Goal: Information Seeking & Learning: Learn about a topic

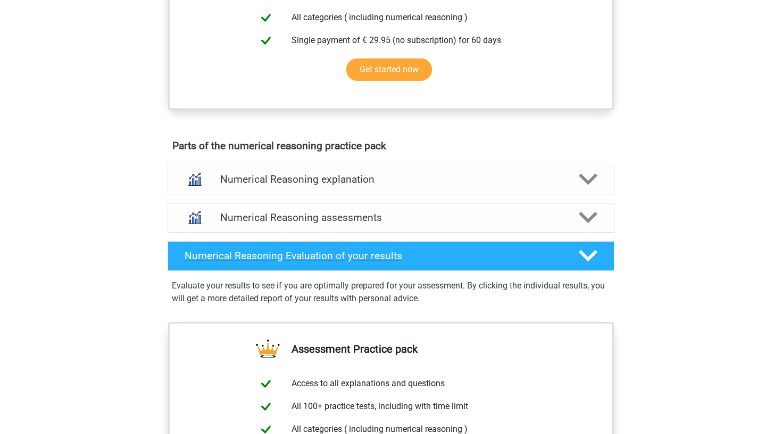
scroll to position [443, 0]
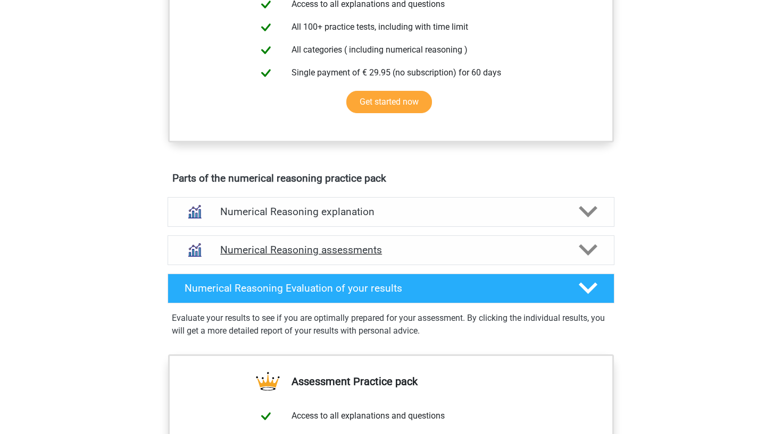
click at [363, 256] on h4 "Numerical Reasoning assessments" at bounding box center [390, 250] width 341 height 12
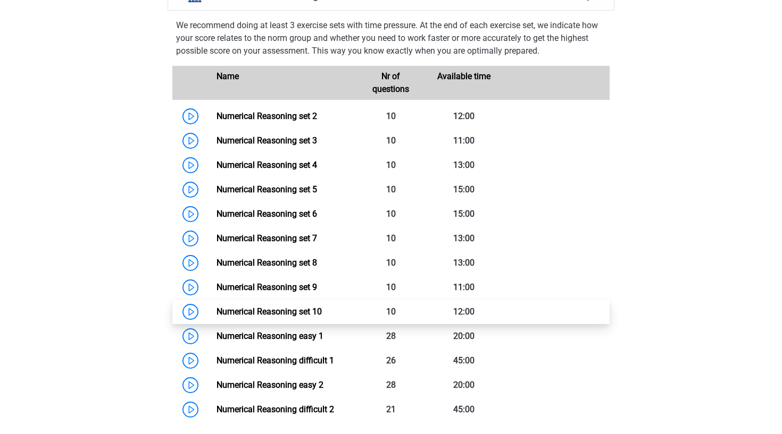
scroll to position [696, 0]
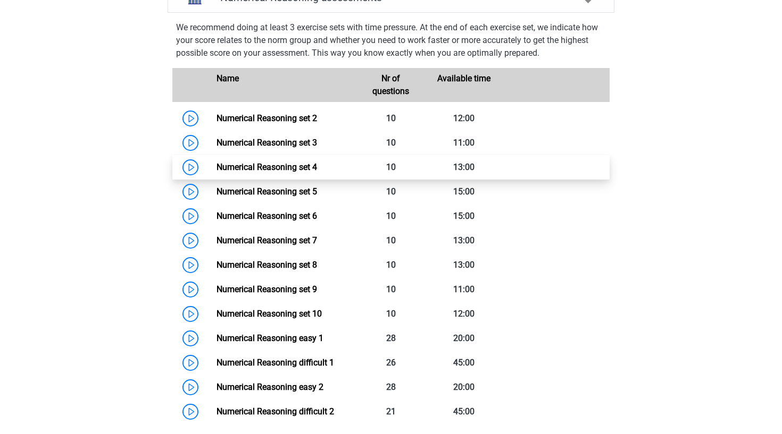
click at [317, 172] on link "Numerical Reasoning set 4" at bounding box center [266, 167] width 100 height 10
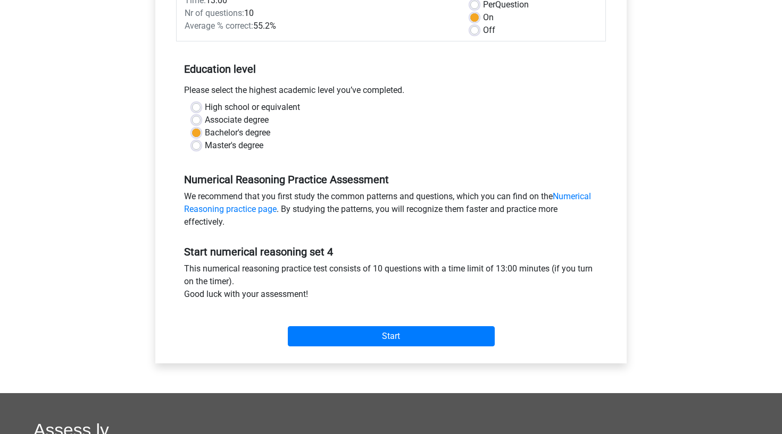
scroll to position [170, 0]
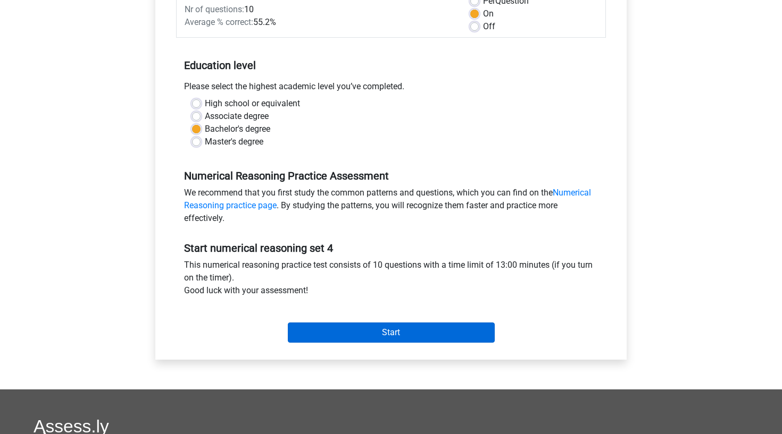
click at [411, 338] on input "Start" at bounding box center [391, 333] width 207 height 20
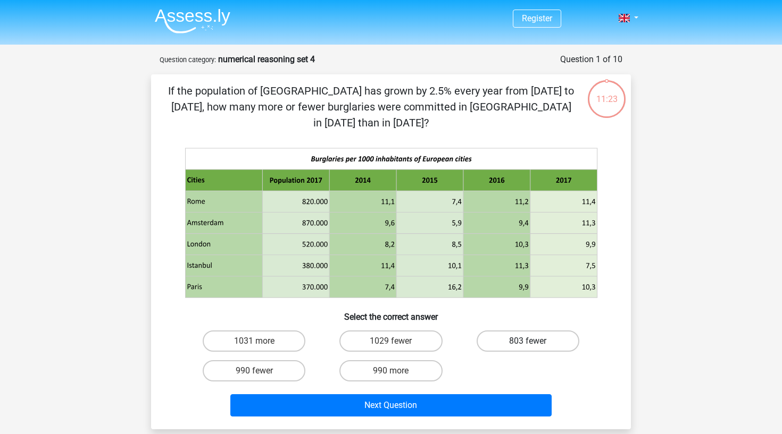
click at [539, 335] on label "803 fewer" at bounding box center [527, 341] width 103 height 21
click at [534, 341] on input "803 fewer" at bounding box center [530, 344] width 7 height 7
radio input "true"
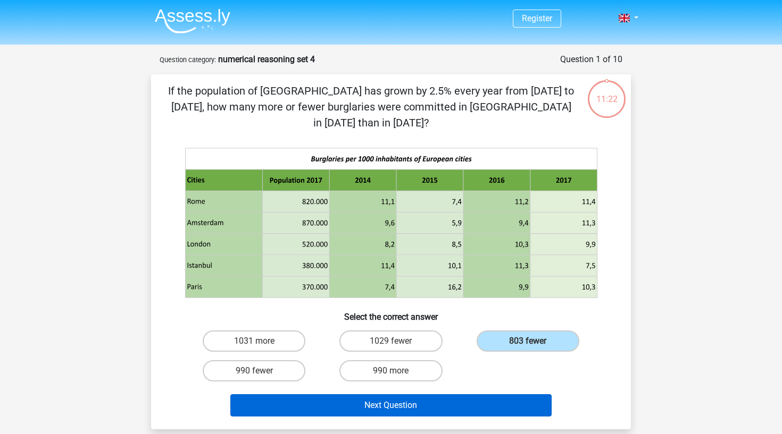
click at [491, 398] on button "Next Question" at bounding box center [391, 406] width 322 height 22
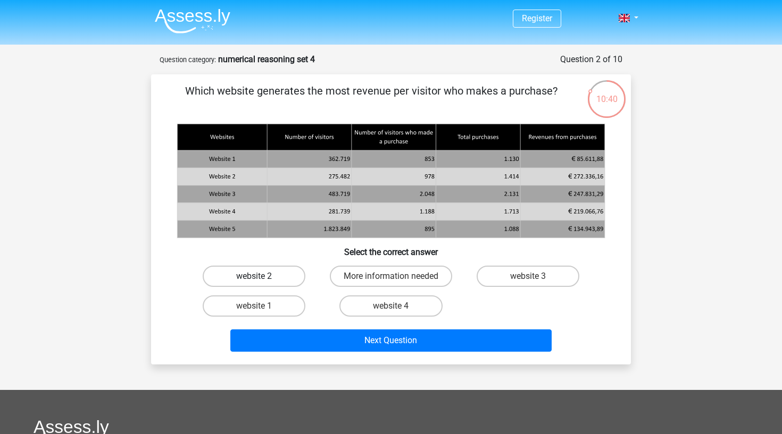
click at [282, 273] on label "website 2" at bounding box center [254, 276] width 103 height 21
click at [261, 276] on input "website 2" at bounding box center [257, 279] width 7 height 7
radio input "true"
click at [320, 357] on div "Which website generates the most revenue per visitor who makes a purchase? Sele…" at bounding box center [391, 219] width 480 height 290
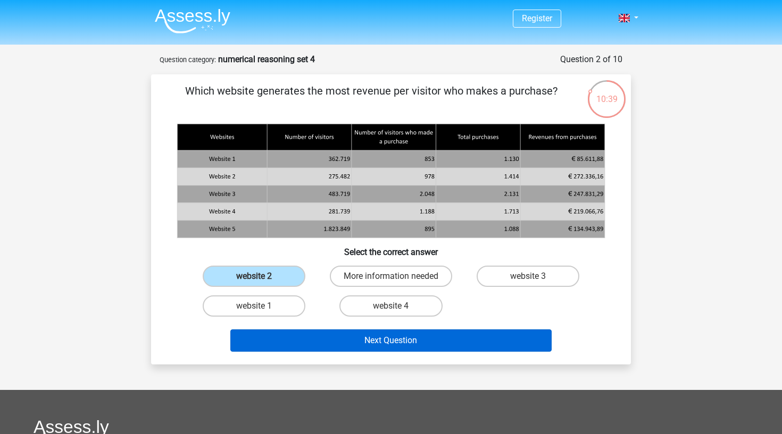
click at [320, 341] on button "Next Question" at bounding box center [391, 341] width 322 height 22
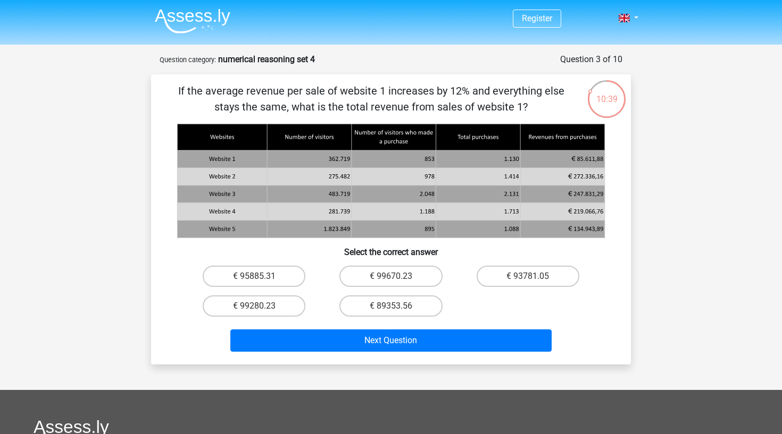
scroll to position [53, 0]
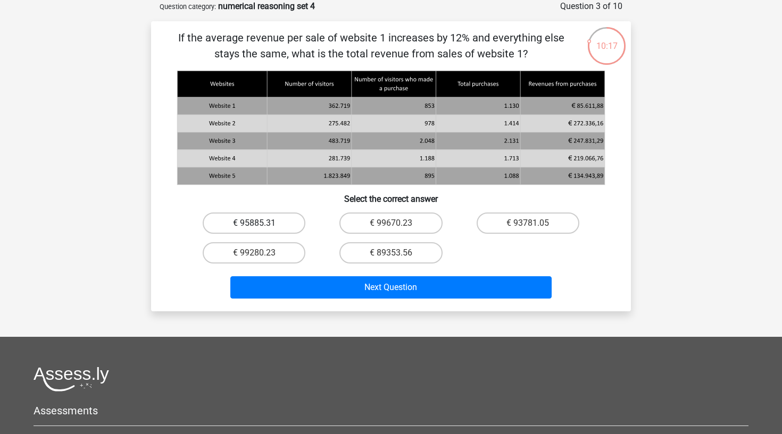
click at [272, 226] on label "€ 95885.31" at bounding box center [254, 223] width 103 height 21
click at [261, 226] on input "€ 95885.31" at bounding box center [257, 226] width 7 height 7
radio input "true"
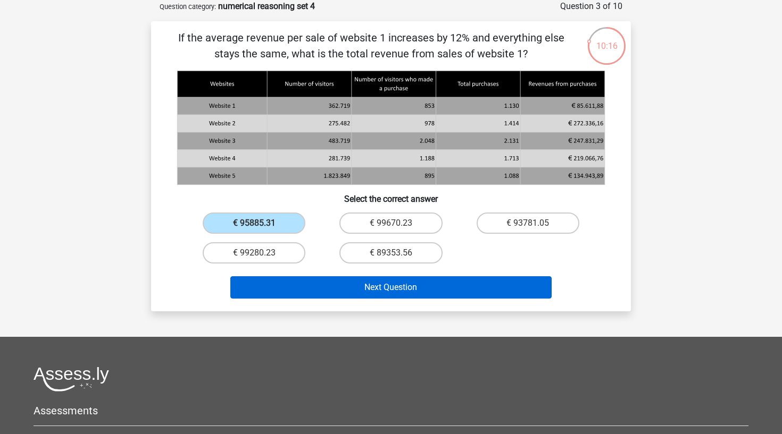
click at [343, 285] on button "Next Question" at bounding box center [391, 287] width 322 height 22
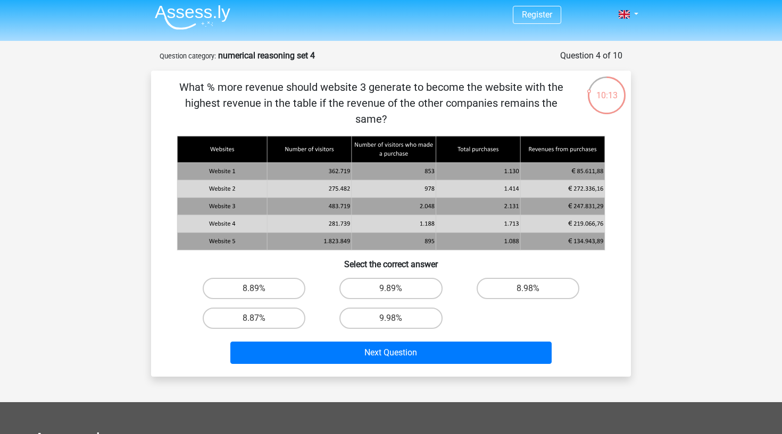
scroll to position [0, 0]
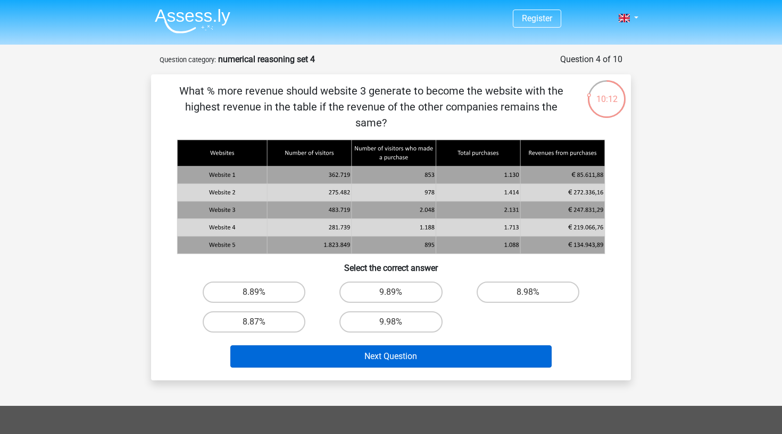
click at [454, 346] on button "Next Question" at bounding box center [391, 357] width 322 height 22
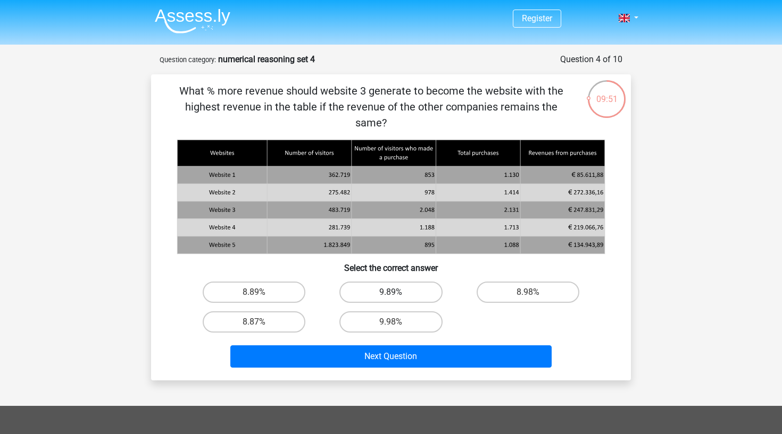
click at [380, 282] on label "9.89%" at bounding box center [390, 292] width 103 height 21
click at [391, 292] on input "9.89%" at bounding box center [394, 295] width 7 height 7
radio input "true"
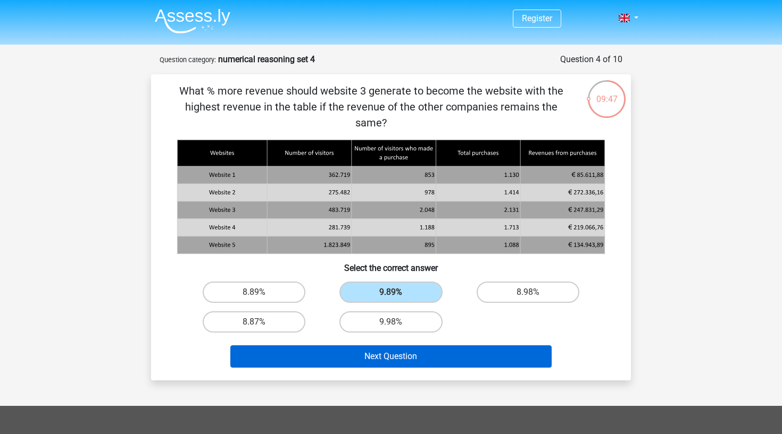
click at [459, 346] on button "Next Question" at bounding box center [391, 357] width 322 height 22
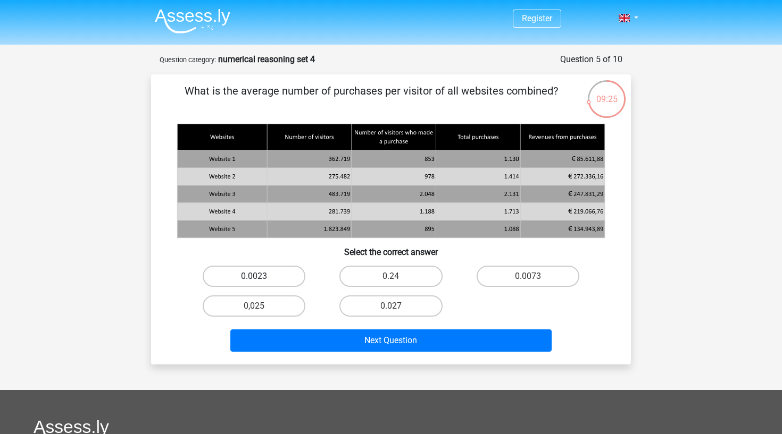
click at [266, 286] on label "0.0023" at bounding box center [254, 276] width 103 height 21
click at [261, 283] on input "0.0023" at bounding box center [257, 279] width 7 height 7
radio input "true"
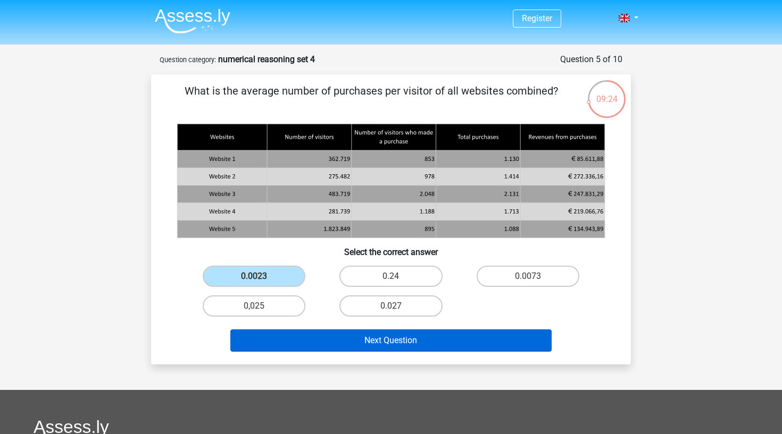
click at [338, 339] on button "Next Question" at bounding box center [391, 341] width 322 height 22
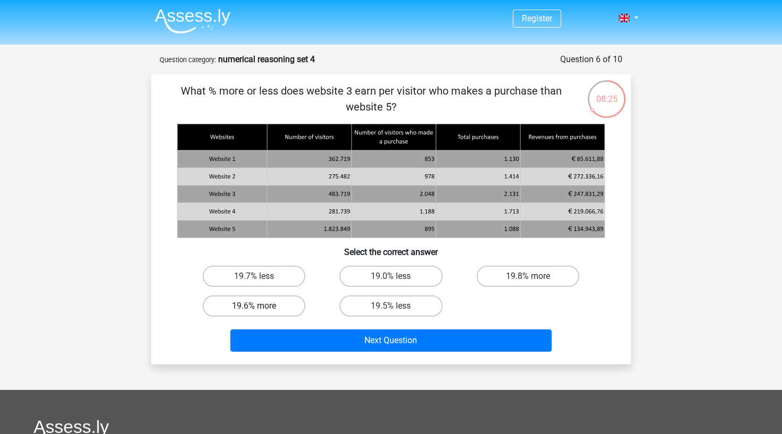
click at [276, 309] on label "19.6% more" at bounding box center [254, 306] width 103 height 21
click at [261, 309] on input "19.6% more" at bounding box center [257, 309] width 7 height 7
radio input "true"
click at [328, 297] on div "19.5% less" at bounding box center [390, 306] width 128 height 21
click at [326, 291] on div "19.5% less" at bounding box center [390, 306] width 137 height 30
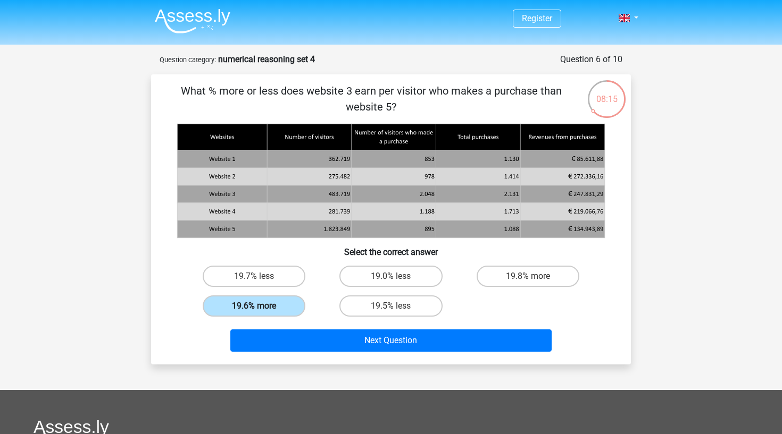
click at [267, 309] on label "19.6% more" at bounding box center [254, 306] width 103 height 21
click at [261, 309] on input "19.6% more" at bounding box center [257, 309] width 7 height 7
click at [337, 270] on div "19.0% less" at bounding box center [390, 276] width 128 height 21
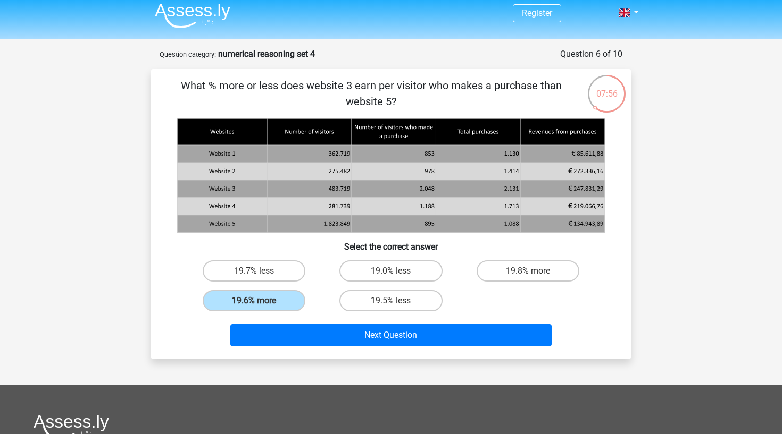
scroll to position [4, 0]
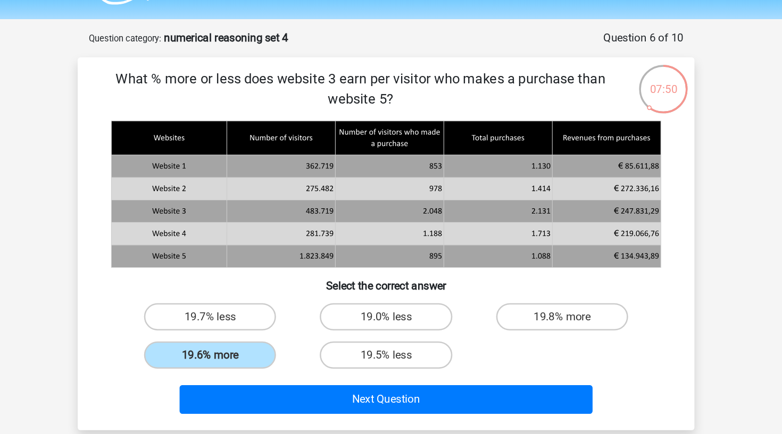
drag, startPoint x: 259, startPoint y: 57, endPoint x: 425, endPoint y: 57, distance: 165.4
click at [425, 79] on p "What % more or less does website 3 earn per visitor who makes a purchase than w…" at bounding box center [371, 95] width 406 height 32
click at [203, 262] on label "19.7% less" at bounding box center [254, 272] width 103 height 21
click at [254, 273] on input "19.7% less" at bounding box center [257, 276] width 7 height 7
radio input "true"
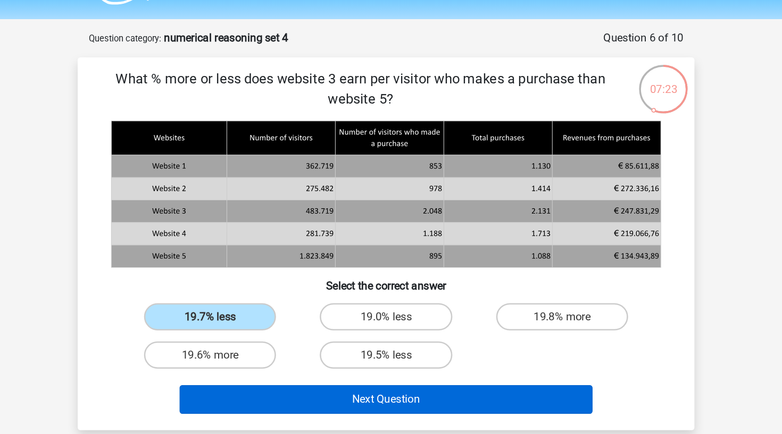
click at [233, 326] on button "Next Question" at bounding box center [391, 337] width 322 height 22
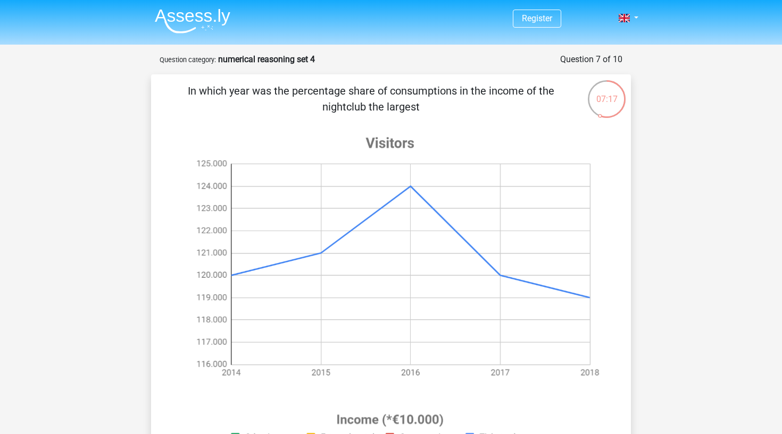
scroll to position [0, 0]
drag, startPoint x: 182, startPoint y: 74, endPoint x: 423, endPoint y: 107, distance: 242.5
click at [423, 107] on div "In which year was the percentage share of consumptions in the income of the nig…" at bounding box center [391, 413] width 480 height 679
click at [422, 112] on p "In which year was the percentage share of consumptions in the income of the nig…" at bounding box center [371, 99] width 406 height 32
drag, startPoint x: 207, startPoint y: 94, endPoint x: 429, endPoint y: 111, distance: 221.9
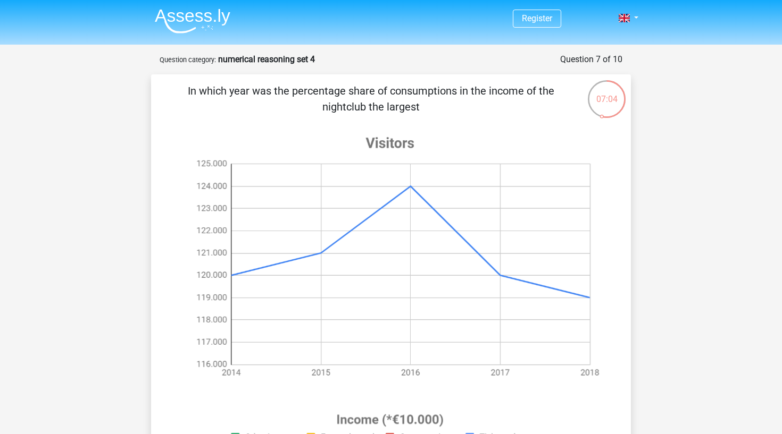
click at [429, 112] on p "In which year was the percentage share of consumptions in the income of the nig…" at bounding box center [371, 99] width 406 height 32
click at [383, 117] on div "In which year was the percentage share of consumptions in the income of the nig…" at bounding box center [390, 414] width 471 height 662
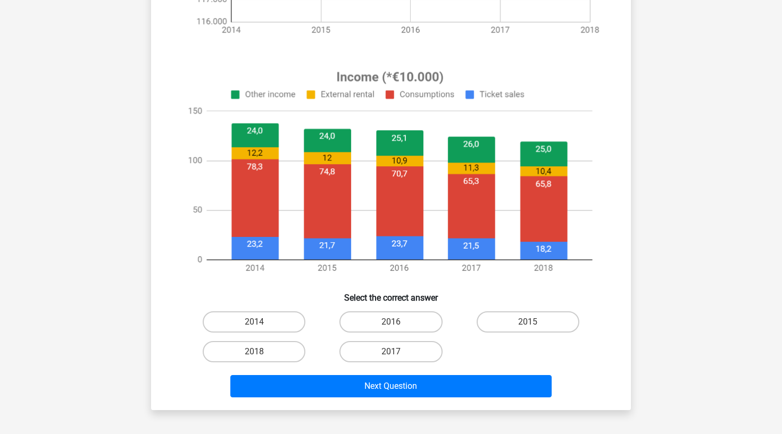
scroll to position [378, 0]
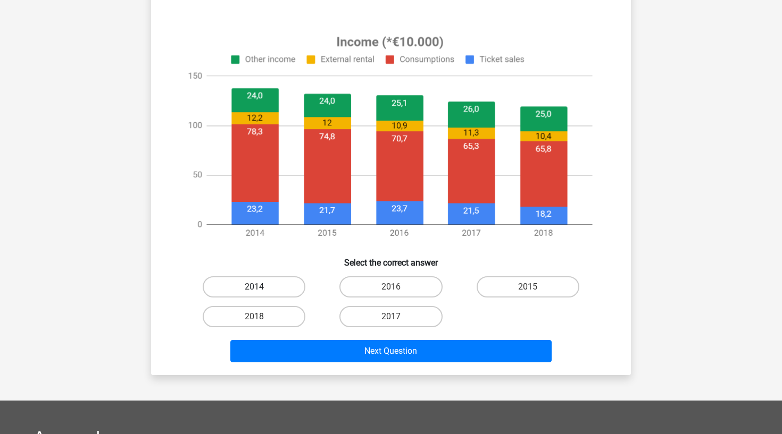
click at [281, 289] on label "2014" at bounding box center [254, 286] width 103 height 21
click at [261, 289] on input "2014" at bounding box center [257, 290] width 7 height 7
radio input "true"
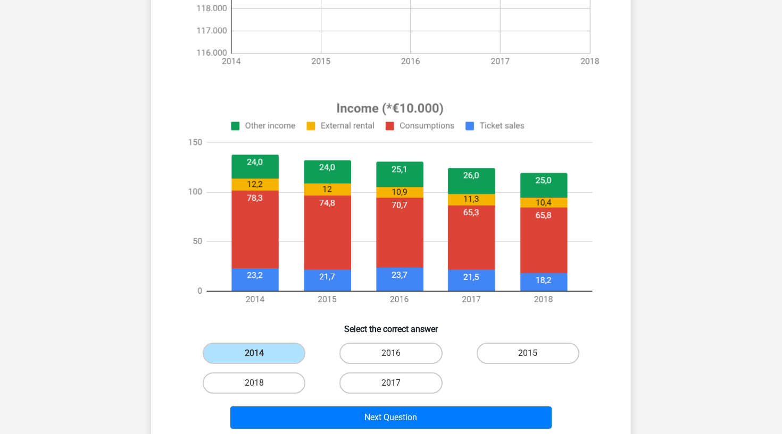
scroll to position [321, 0]
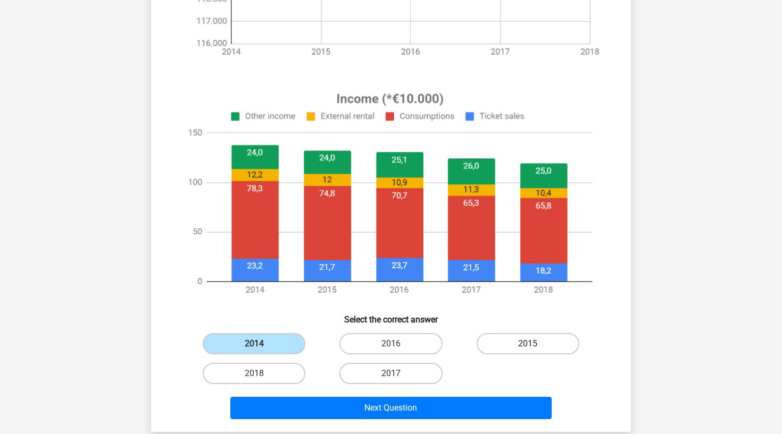
click at [563, 342] on label "2015" at bounding box center [527, 343] width 103 height 21
click at [534, 344] on input "2015" at bounding box center [530, 347] width 7 height 7
radio input "true"
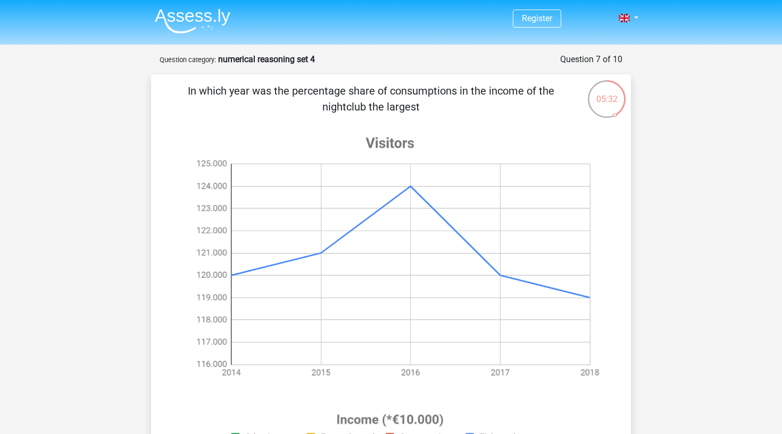
scroll to position [0, 0]
drag, startPoint x: 188, startPoint y: 89, endPoint x: 424, endPoint y: 103, distance: 236.5
click at [424, 103] on p "In which year was the percentage share of consumptions in the income of the nig…" at bounding box center [371, 99] width 406 height 32
copy p "In which year was the percentage share of consumptions in the income of the nig…"
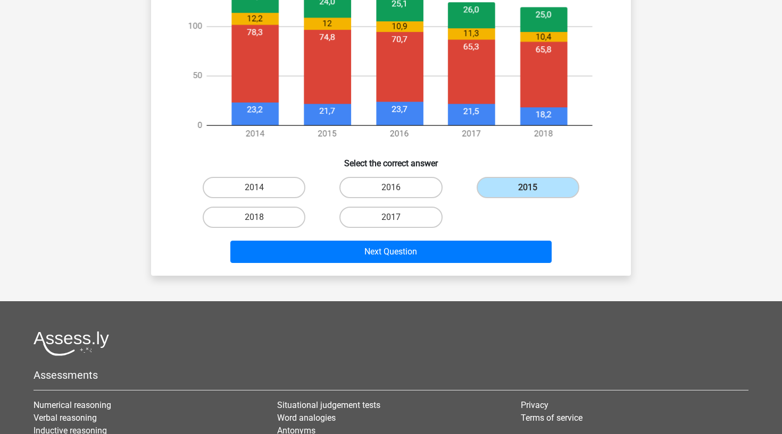
scroll to position [424, 0]
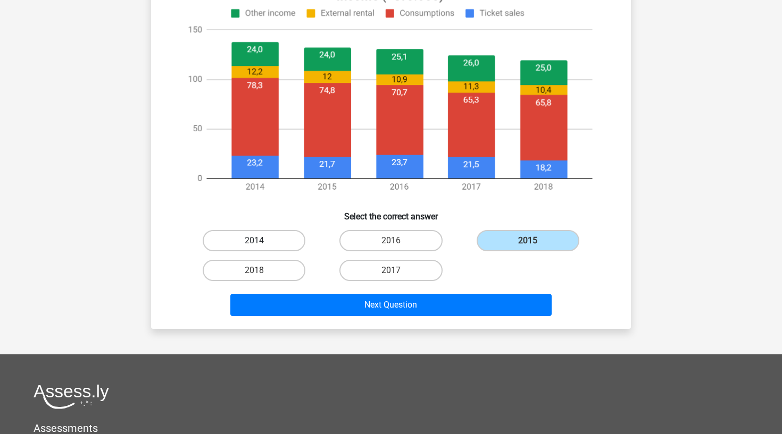
click at [265, 245] on label "2014" at bounding box center [254, 240] width 103 height 21
click at [261, 245] on input "2014" at bounding box center [257, 244] width 7 height 7
radio input "true"
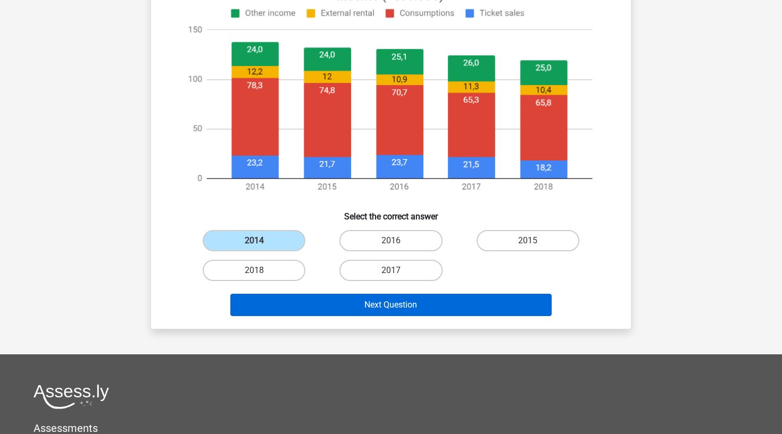
click at [321, 306] on button "Next Question" at bounding box center [391, 305] width 322 height 22
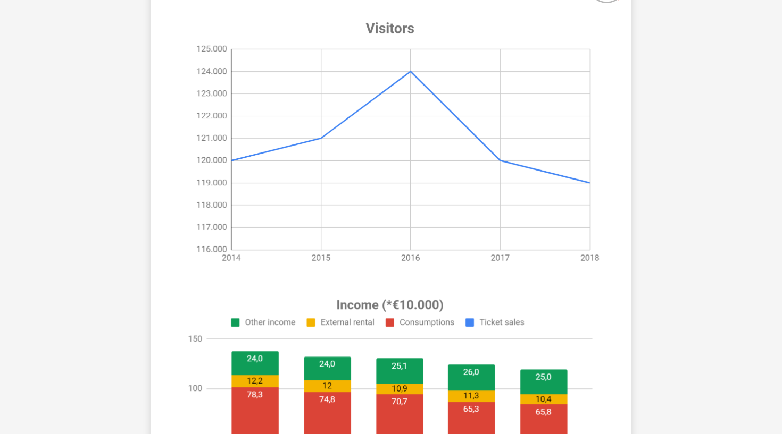
scroll to position [53, 0]
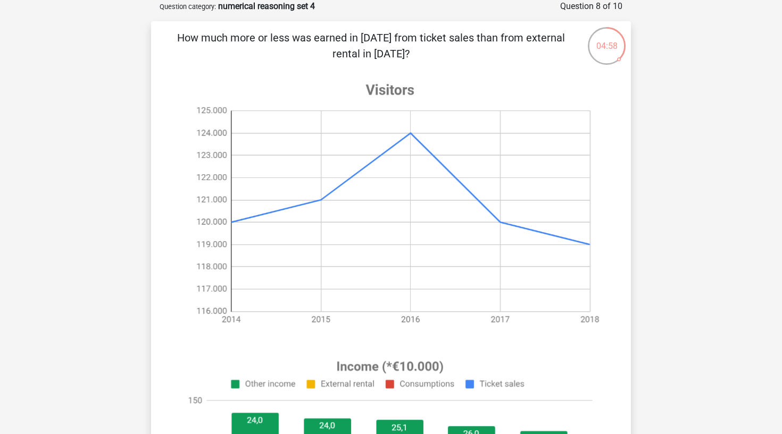
drag, startPoint x: 226, startPoint y: 35, endPoint x: 408, endPoint y: 58, distance: 183.4
click at [408, 58] on p "How much more or less was earned in 2018 from ticket sales than from external r…" at bounding box center [371, 46] width 406 height 32
click at [206, 46] on p "How much more or less was earned in 2018 from ticket sales than from external r…" at bounding box center [371, 46] width 406 height 32
drag, startPoint x: 182, startPoint y: 36, endPoint x: 448, endPoint y: 47, distance: 266.7
click at [448, 47] on p "How much more or less was earned in 2018 from ticket sales than from external r…" at bounding box center [371, 46] width 406 height 32
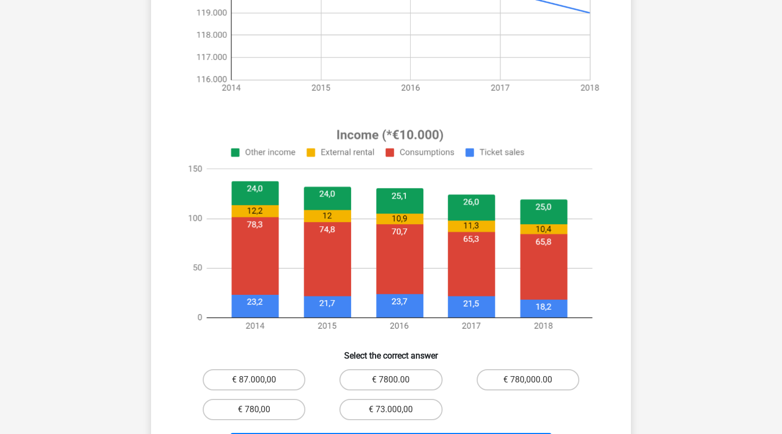
scroll to position [287, 0]
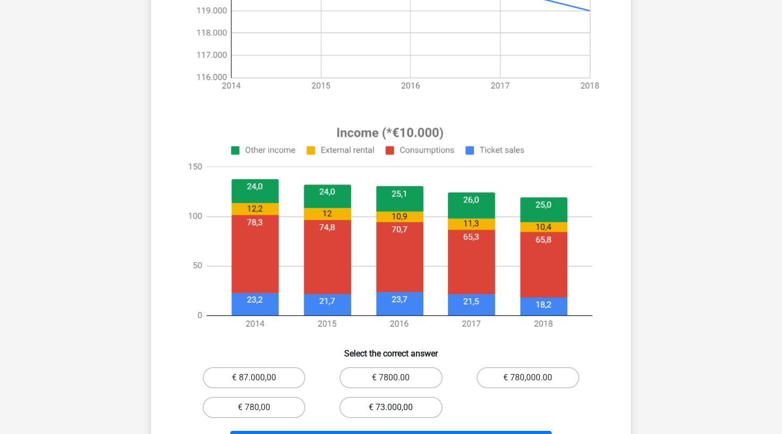
click at [409, 411] on label "€ 73.000,00" at bounding box center [390, 407] width 103 height 21
click at [398, 411] on input "€ 73.000,00" at bounding box center [394, 411] width 7 height 7
radio input "true"
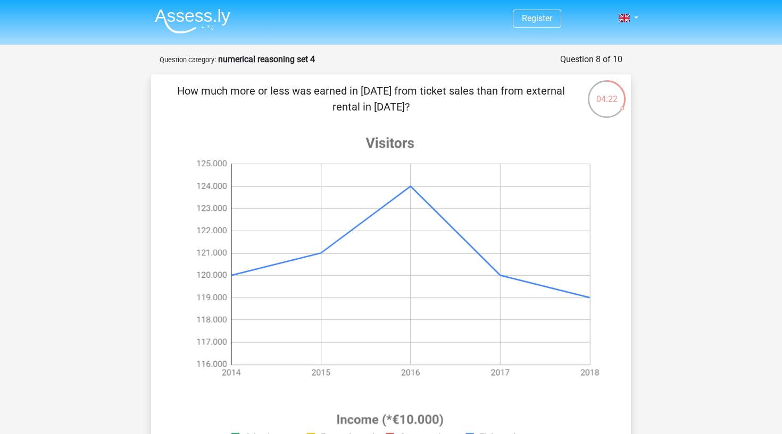
scroll to position [0, 0]
copy p "How much more or less was earned in 2018 from ticket sales than from external r…"
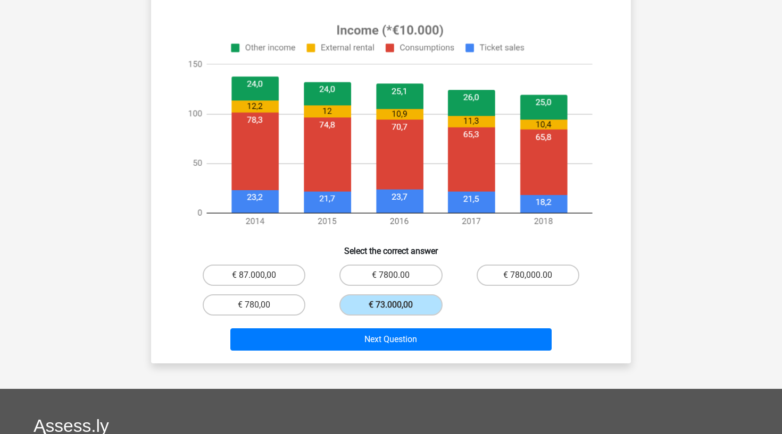
scroll to position [393, 0]
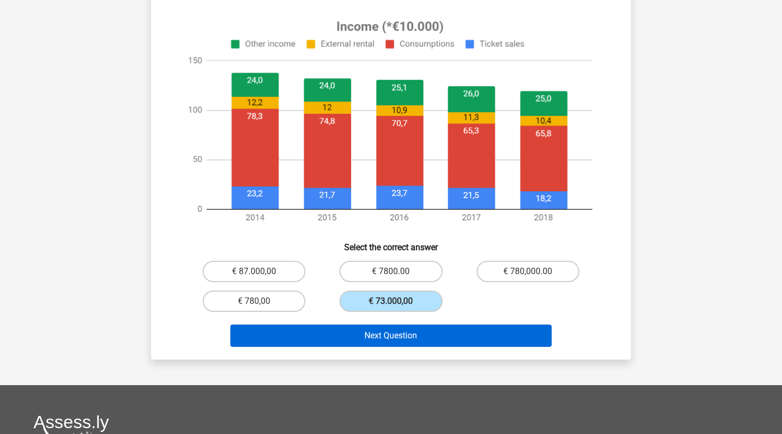
click at [448, 338] on button "Next Question" at bounding box center [391, 336] width 322 height 22
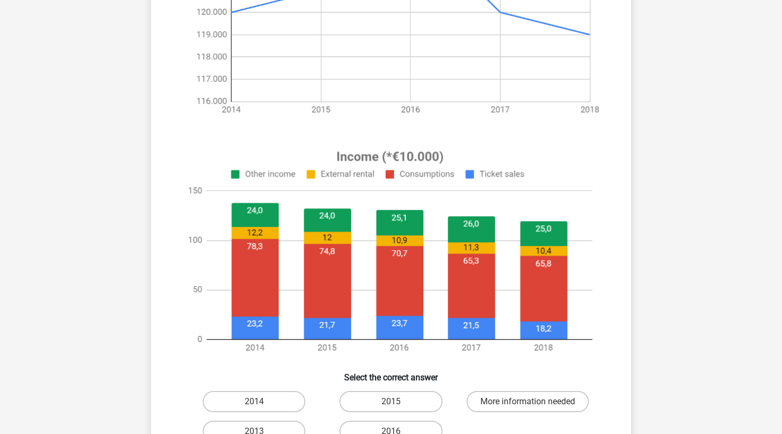
scroll to position [286, 0]
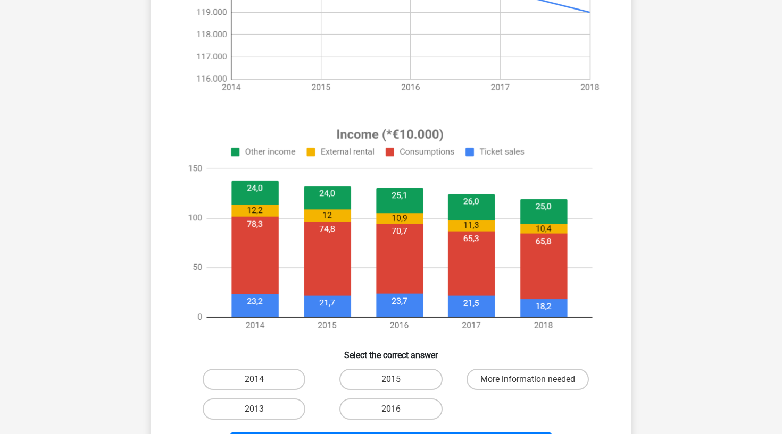
click at [391, 410] on input "2016" at bounding box center [394, 412] width 7 height 7
radio input "true"
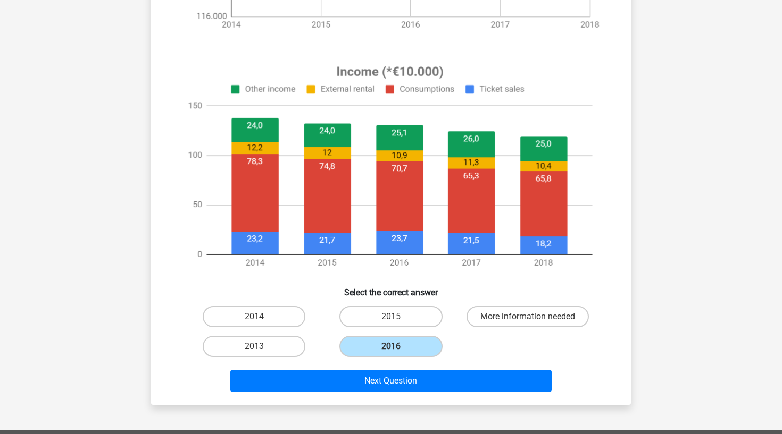
scroll to position [350, 0]
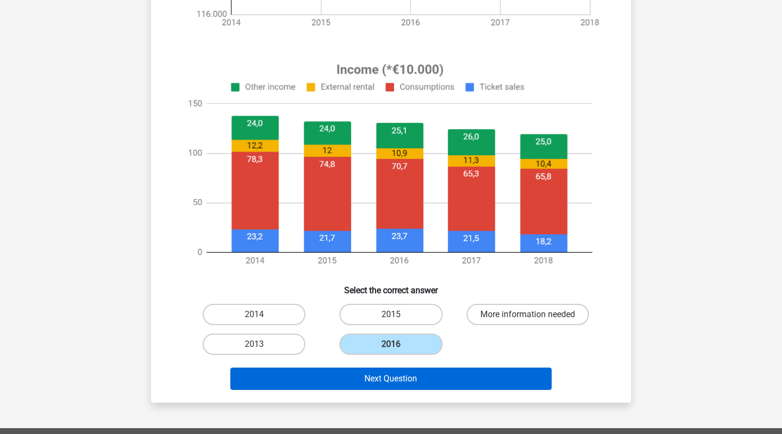
click at [391, 375] on button "Next Question" at bounding box center [391, 379] width 322 height 22
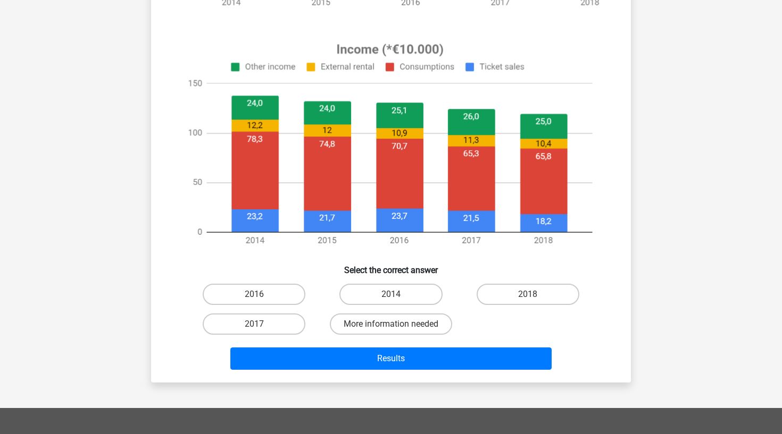
scroll to position [371, 0]
click at [382, 326] on label "More information needed" at bounding box center [391, 324] width 122 height 21
click at [391, 326] on input "More information needed" at bounding box center [394, 327] width 7 height 7
radio input "true"
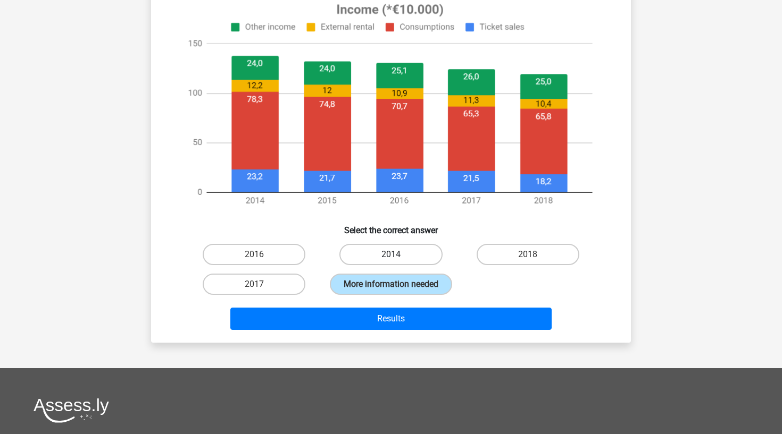
scroll to position [412, 0]
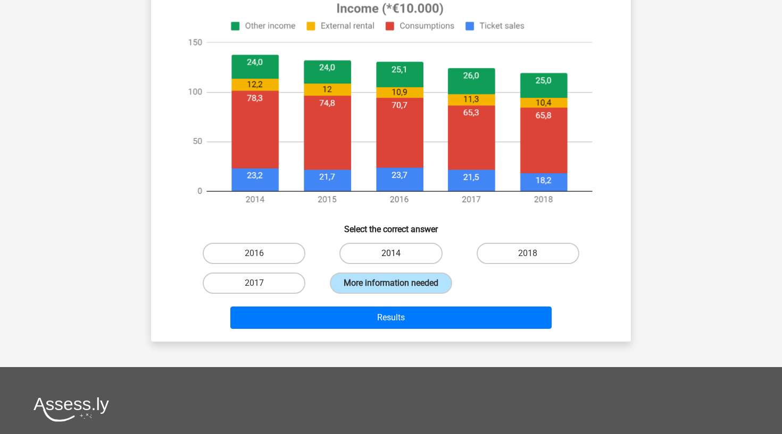
click at [384, 252] on label "2014" at bounding box center [390, 253] width 103 height 21
click at [391, 254] on input "2014" at bounding box center [394, 257] width 7 height 7
radio input "true"
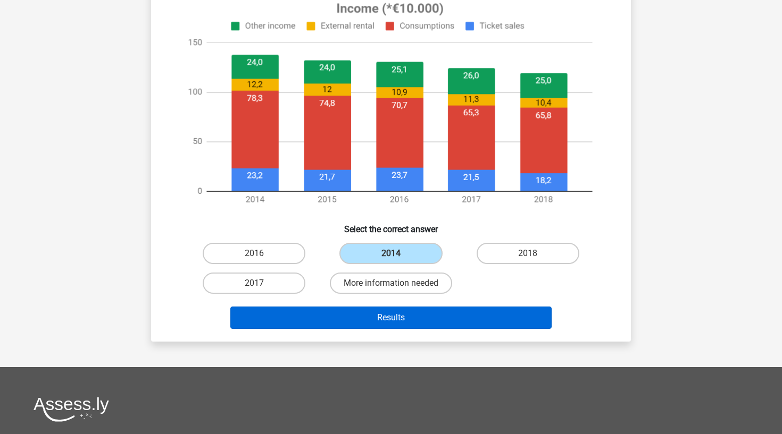
click at [402, 322] on button "Results" at bounding box center [391, 318] width 322 height 22
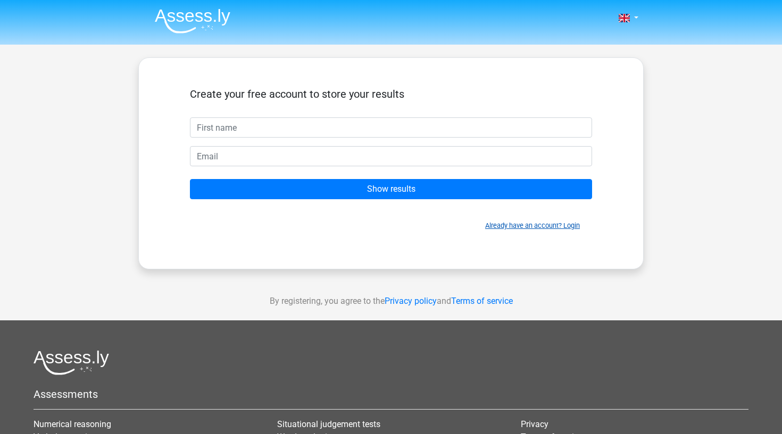
click at [526, 226] on link "Already have an account? Login" at bounding box center [532, 226] width 95 height 8
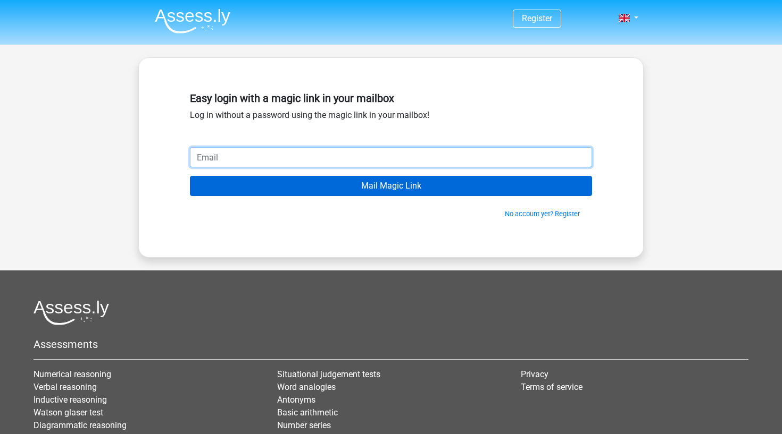
type input "[EMAIL_ADDRESS][DOMAIN_NAME]"
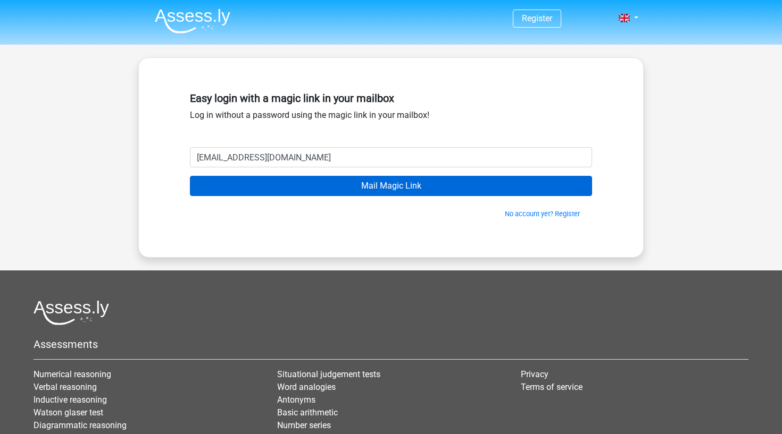
click at [391, 186] on input "Mail Magic Link" at bounding box center [391, 186] width 402 height 20
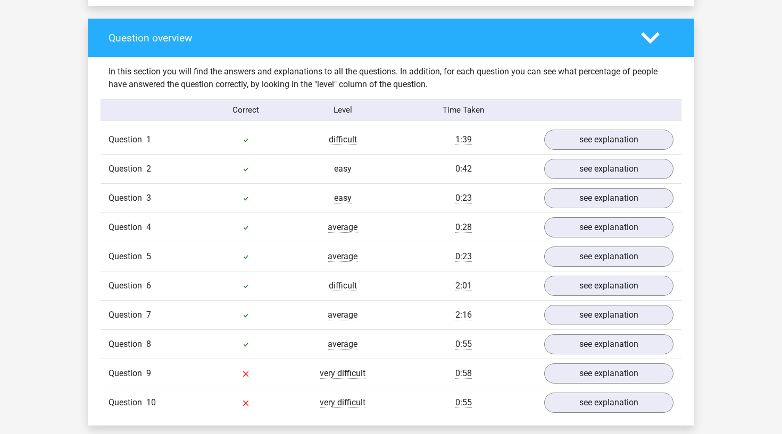
scroll to position [877, 0]
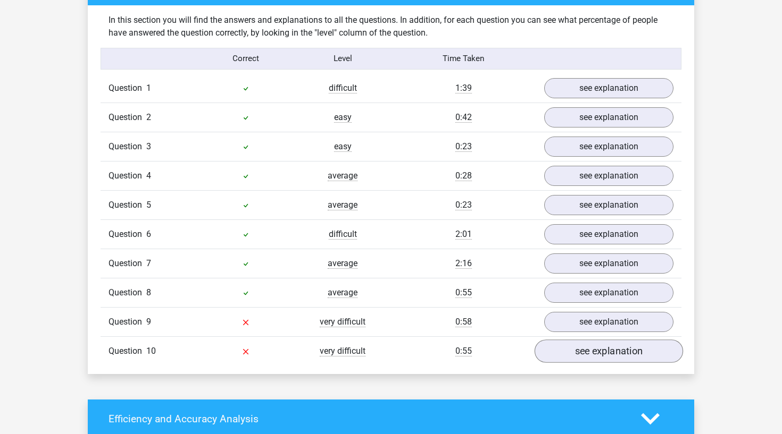
click at [573, 355] on link "see explanation" at bounding box center [608, 351] width 148 height 23
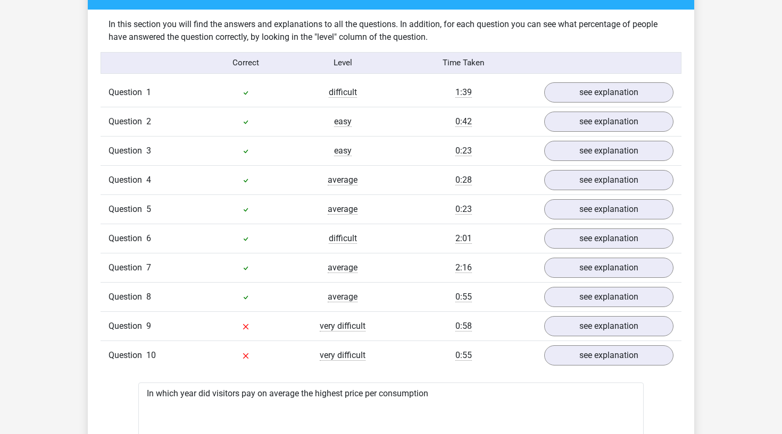
scroll to position [873, 0]
click at [573, 321] on link "see explanation" at bounding box center [608, 326] width 148 height 23
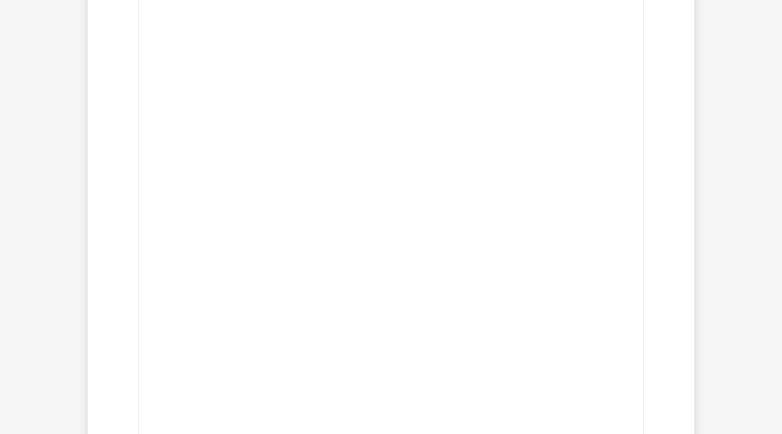
scroll to position [1300, 0]
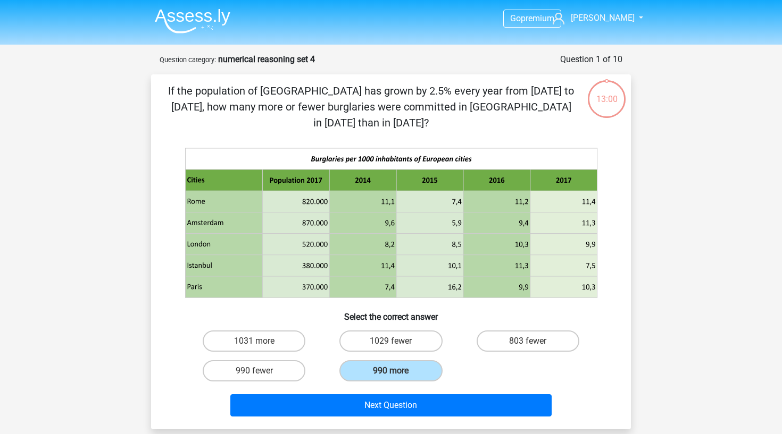
scroll to position [286, 0]
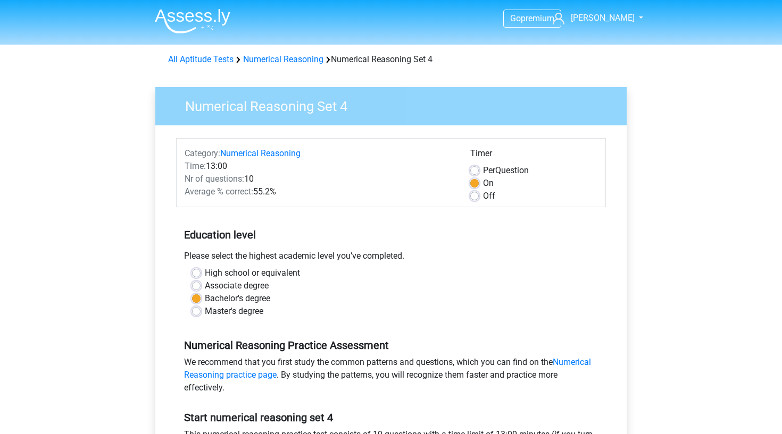
scroll to position [170, 0]
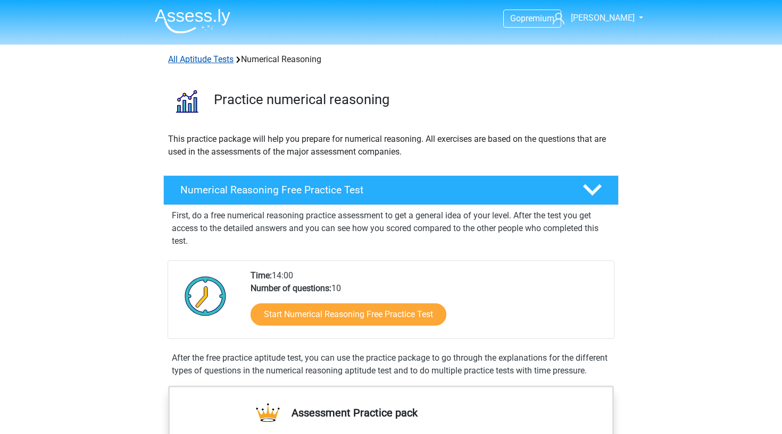
click at [219, 59] on link "All Aptitude Tests" at bounding box center [200, 59] width 65 height 10
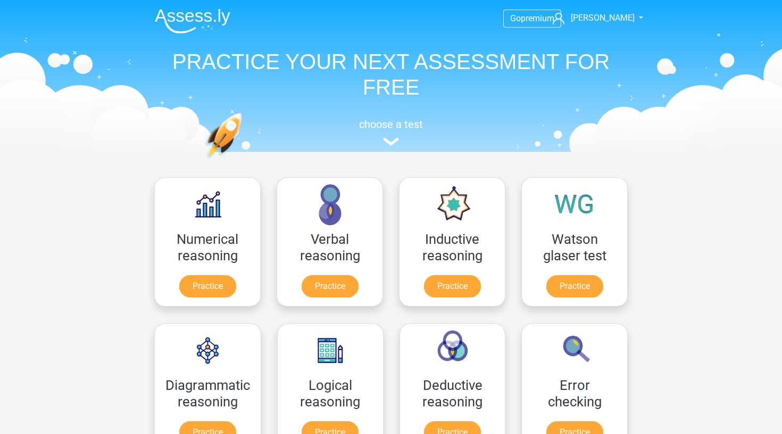
scroll to position [169, 0]
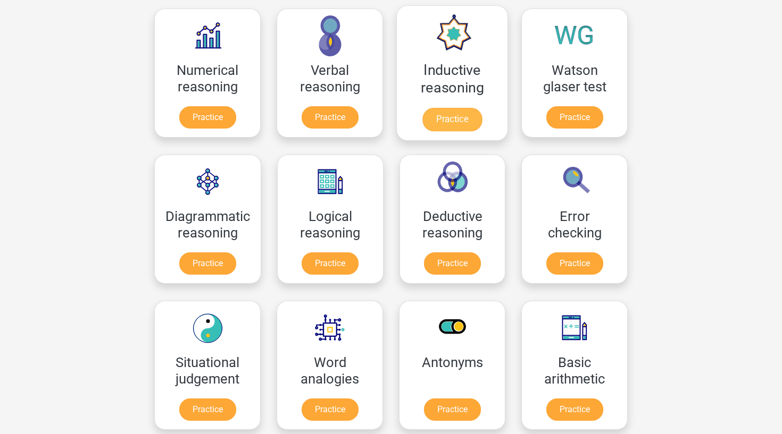
click at [453, 119] on link "Practice" at bounding box center [452, 119] width 60 height 23
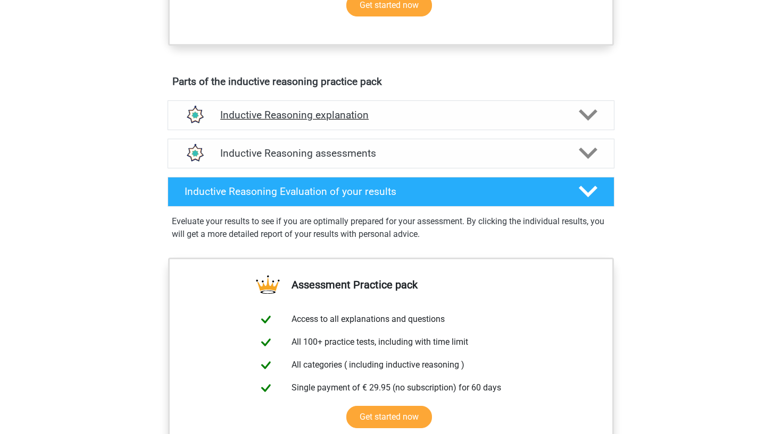
scroll to position [527, 0]
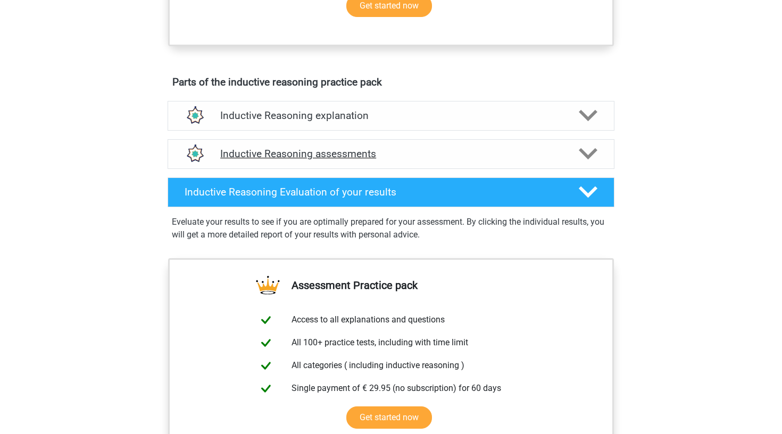
click at [353, 160] on h4 "Inductive Reasoning assessments" at bounding box center [390, 154] width 341 height 12
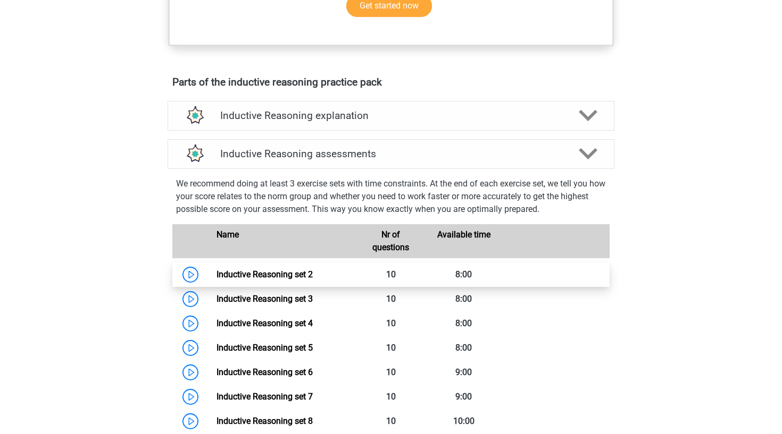
click at [313, 280] on link "Inductive Reasoning set 2" at bounding box center [264, 275] width 96 height 10
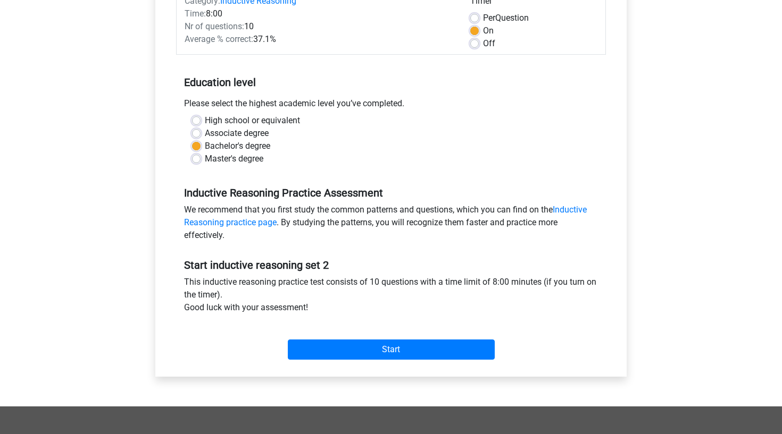
scroll to position [178, 0]
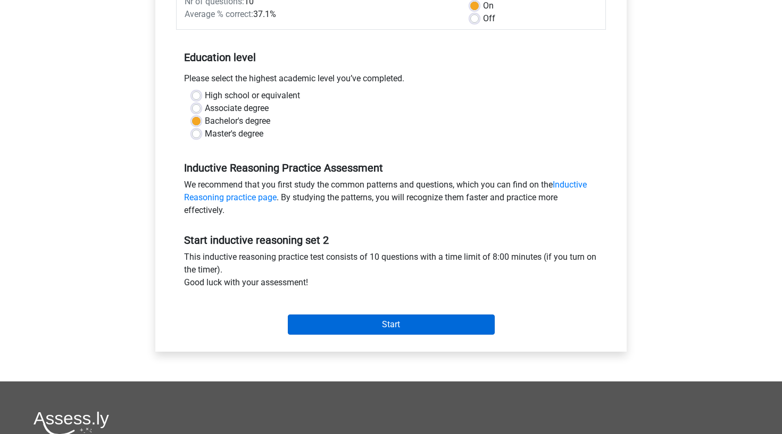
click at [357, 330] on input "Start" at bounding box center [391, 325] width 207 height 20
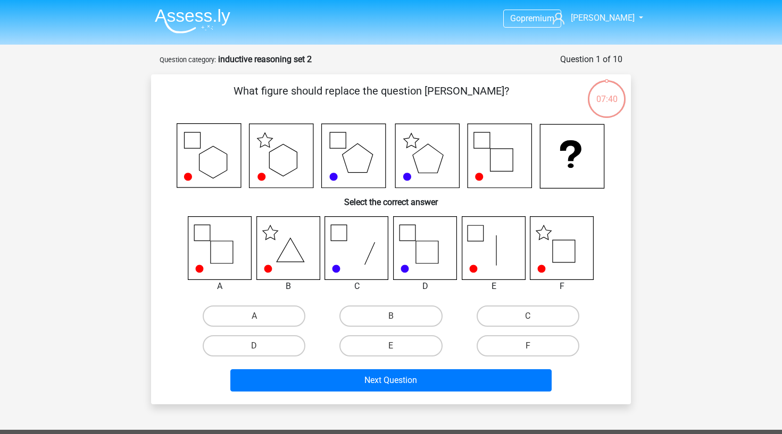
click at [572, 246] on icon at bounding box center [561, 247] width 63 height 63
click at [522, 348] on label "F" at bounding box center [527, 346] width 103 height 21
click at [527, 348] on input "F" at bounding box center [530, 349] width 7 height 7
radio input "true"
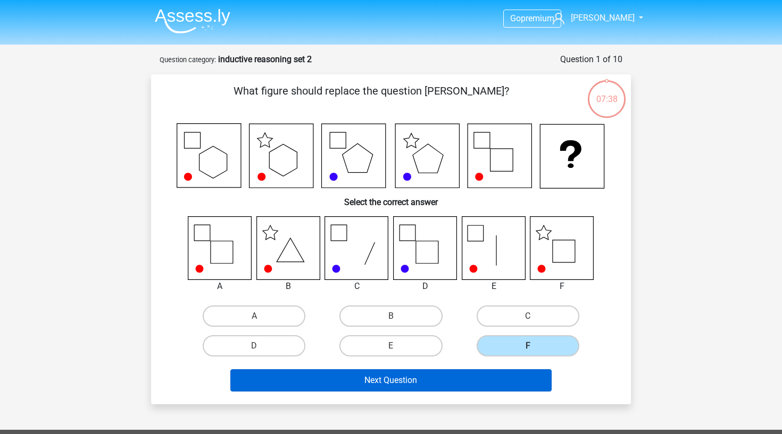
click at [493, 382] on button "Next Question" at bounding box center [391, 381] width 322 height 22
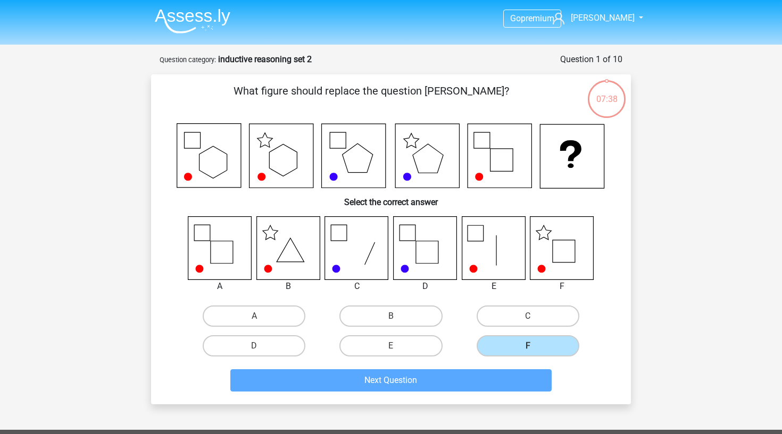
scroll to position [53, 0]
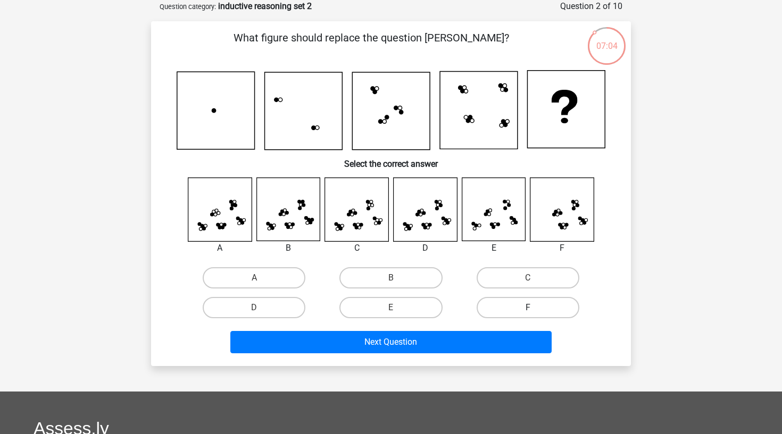
click at [523, 305] on label "F" at bounding box center [527, 307] width 103 height 21
click at [527, 308] on input "F" at bounding box center [530, 311] width 7 height 7
radio input "true"
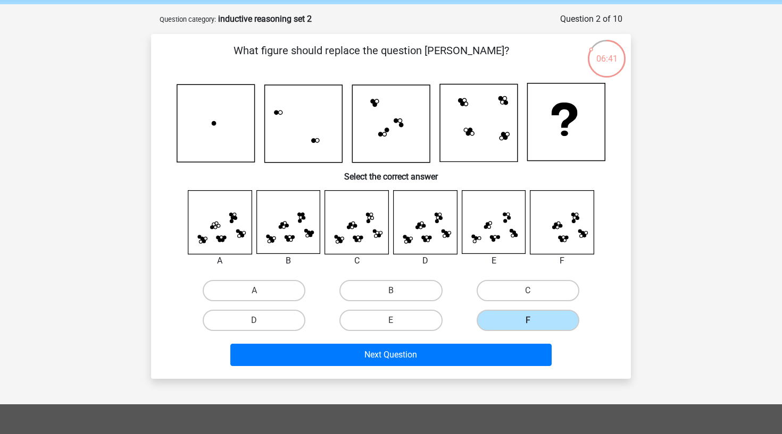
click at [488, 206] on icon at bounding box center [493, 222] width 63 height 63
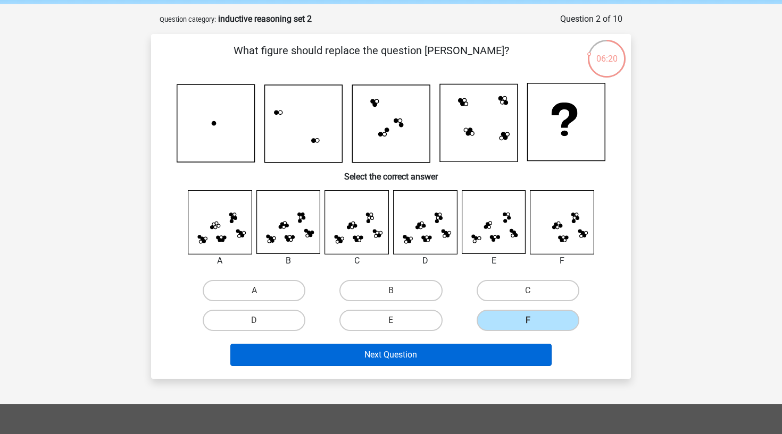
click at [497, 352] on button "Next Question" at bounding box center [391, 355] width 322 height 22
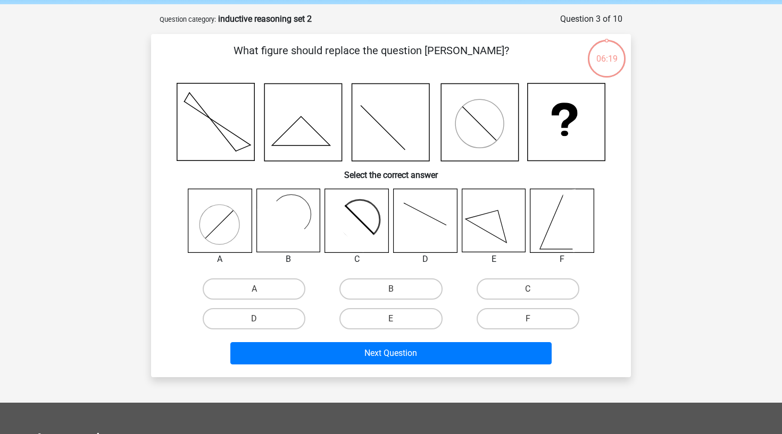
scroll to position [53, 0]
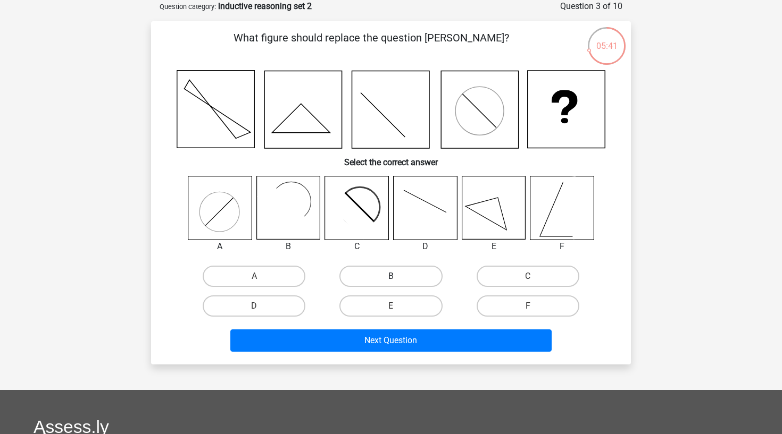
click at [400, 271] on label "B" at bounding box center [390, 276] width 103 height 21
click at [398, 276] on input "B" at bounding box center [394, 279] width 7 height 7
radio input "true"
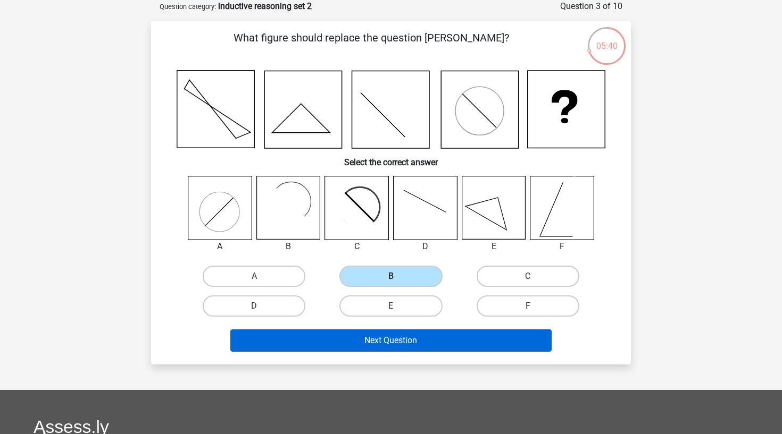
click at [414, 339] on button "Next Question" at bounding box center [391, 341] width 322 height 22
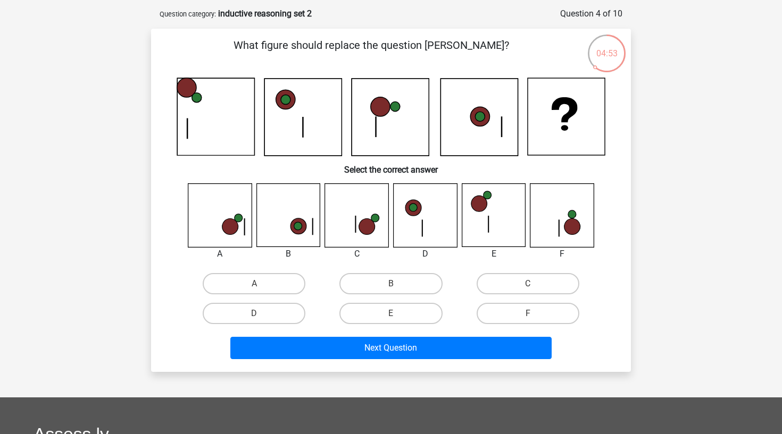
scroll to position [43, 0]
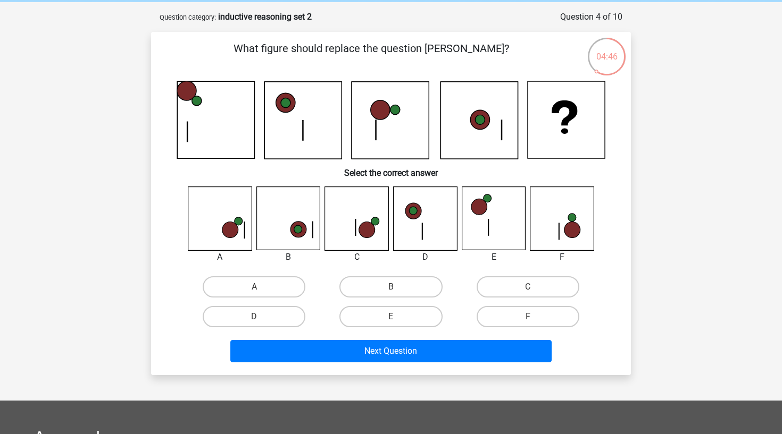
click at [520, 274] on div "C" at bounding box center [527, 287] width 137 height 30
click at [520, 283] on label "C" at bounding box center [527, 286] width 103 height 21
click at [527, 287] on input "C" at bounding box center [530, 290] width 7 height 7
radio input "true"
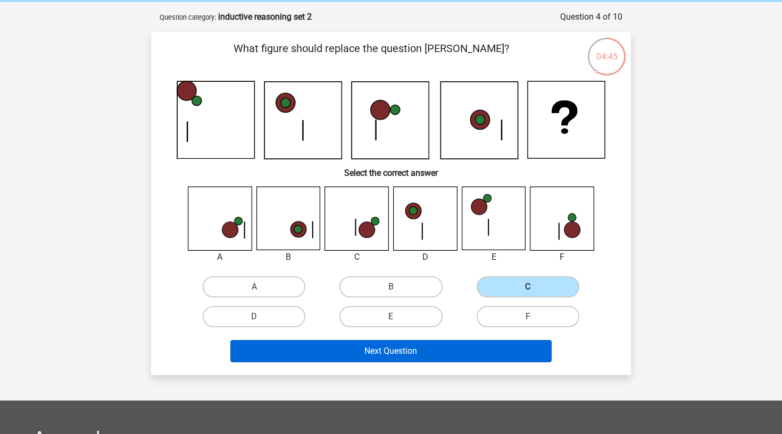
click at [483, 353] on button "Next Question" at bounding box center [391, 351] width 322 height 22
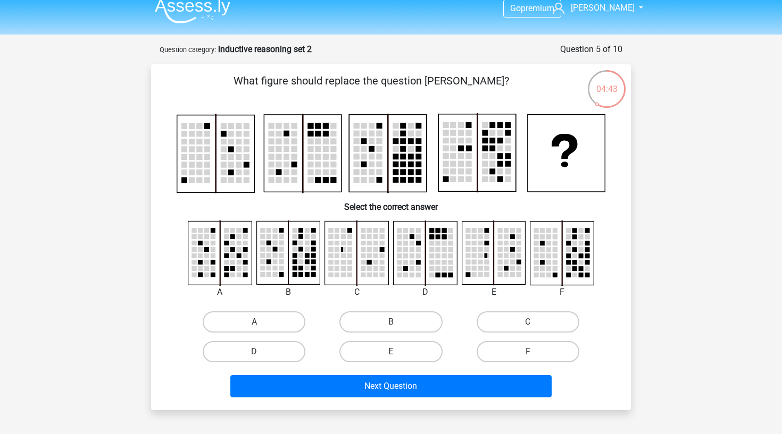
scroll to position [9, 0]
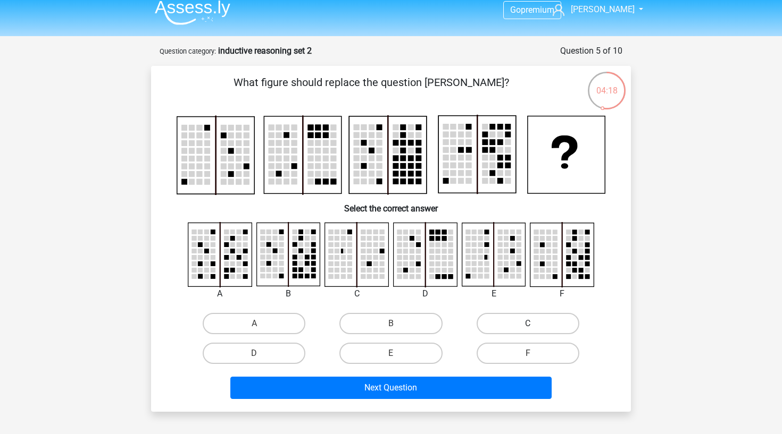
click at [498, 326] on label "C" at bounding box center [527, 323] width 103 height 21
click at [527, 326] on input "C" at bounding box center [530, 327] width 7 height 7
radio input "true"
click at [467, 367] on div "F" at bounding box center [527, 354] width 137 height 30
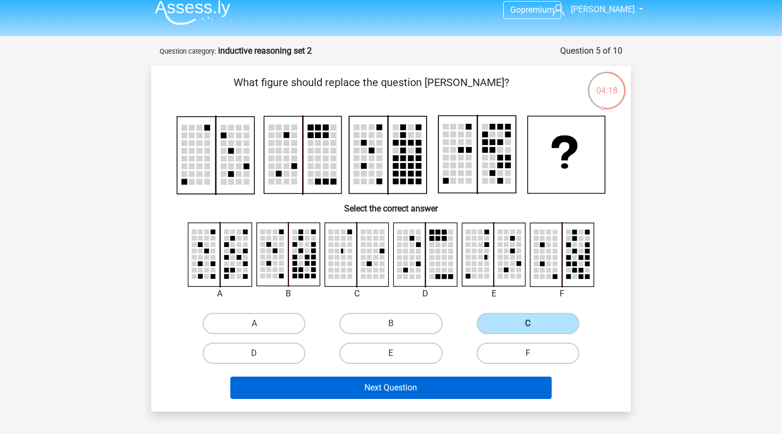
click at [467, 384] on button "Next Question" at bounding box center [391, 388] width 322 height 22
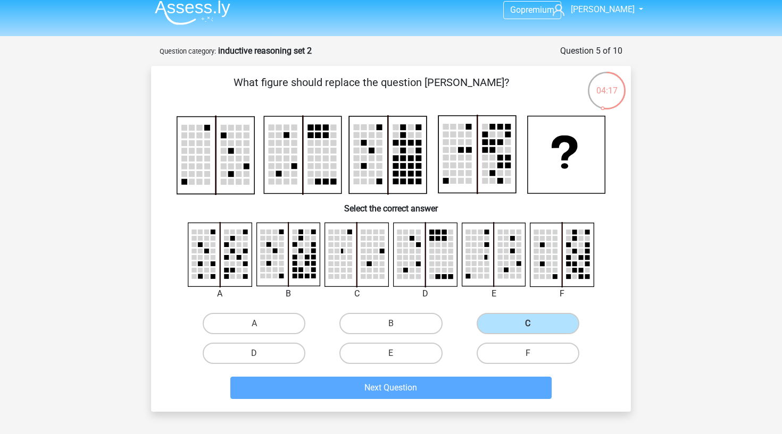
scroll to position [53, 0]
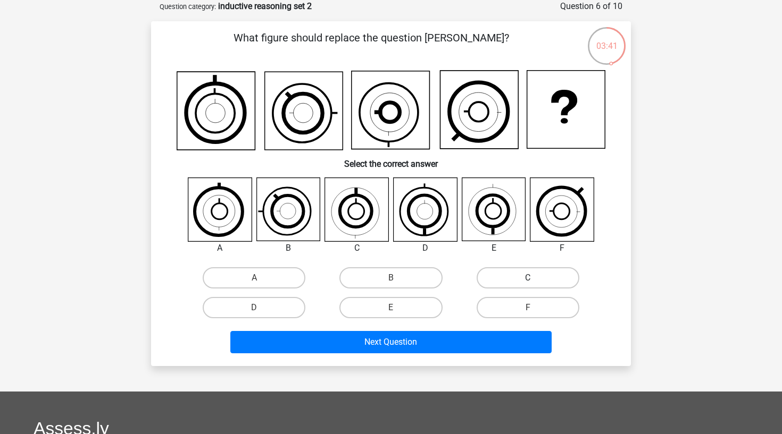
click at [533, 274] on label "C" at bounding box center [527, 277] width 103 height 21
click at [533, 278] on input "C" at bounding box center [530, 281] width 7 height 7
radio input "true"
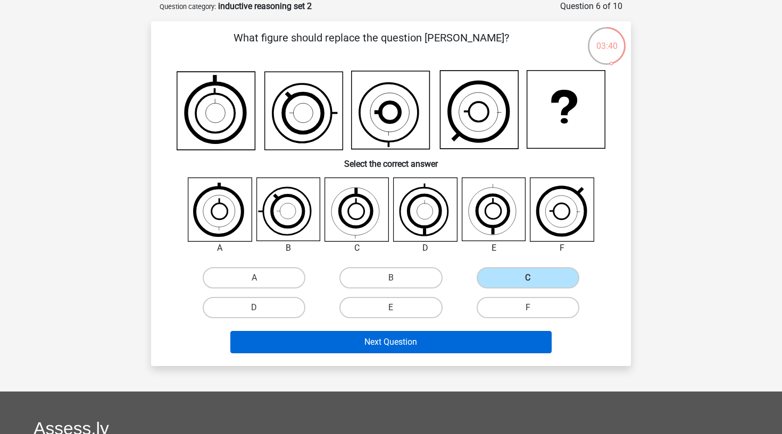
click at [492, 346] on button "Next Question" at bounding box center [391, 342] width 322 height 22
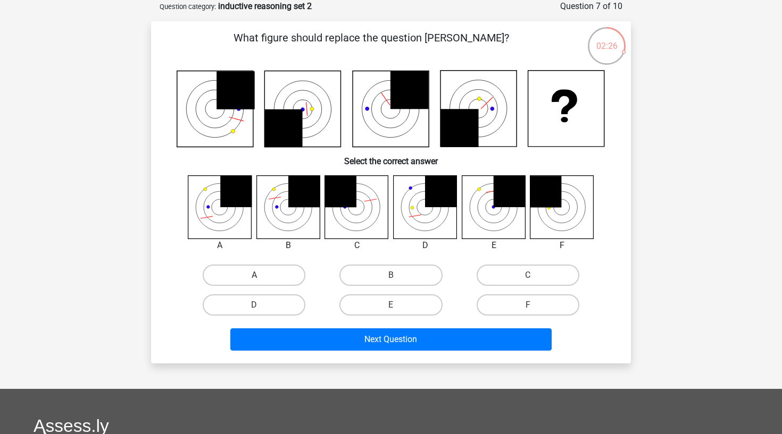
click at [235, 281] on label "A" at bounding box center [254, 275] width 103 height 21
click at [254, 281] on input "A" at bounding box center [257, 278] width 7 height 7
radio input "true"
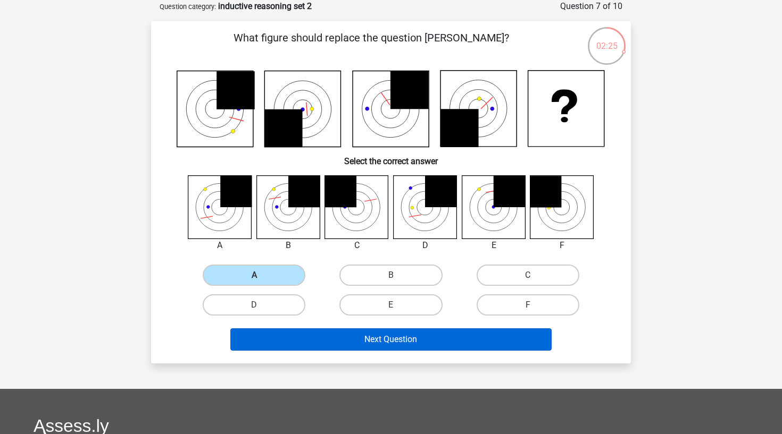
click at [308, 340] on button "Next Question" at bounding box center [391, 340] width 322 height 22
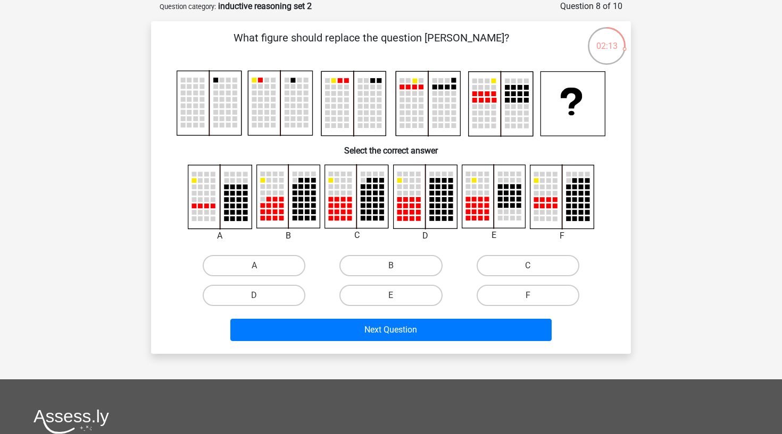
scroll to position [51, 0]
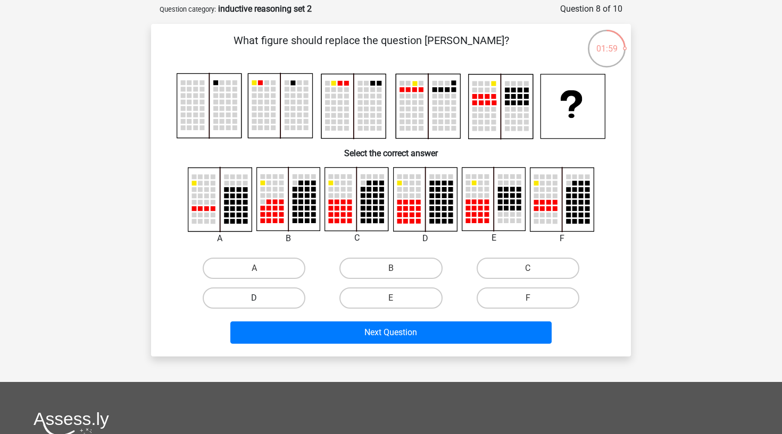
drag, startPoint x: 270, startPoint y: 296, endPoint x: 277, endPoint y: 300, distance: 8.4
click at [270, 296] on label "D" at bounding box center [254, 298] width 103 height 21
click at [261, 298] on input "D" at bounding box center [257, 301] width 7 height 7
radio input "true"
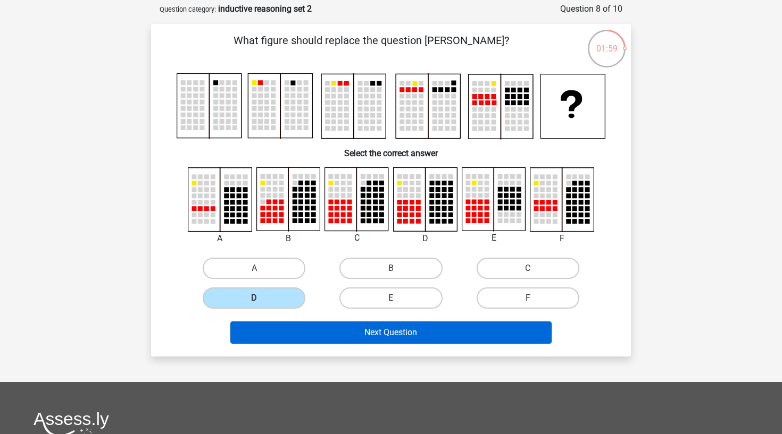
click at [327, 335] on button "Next Question" at bounding box center [391, 333] width 322 height 22
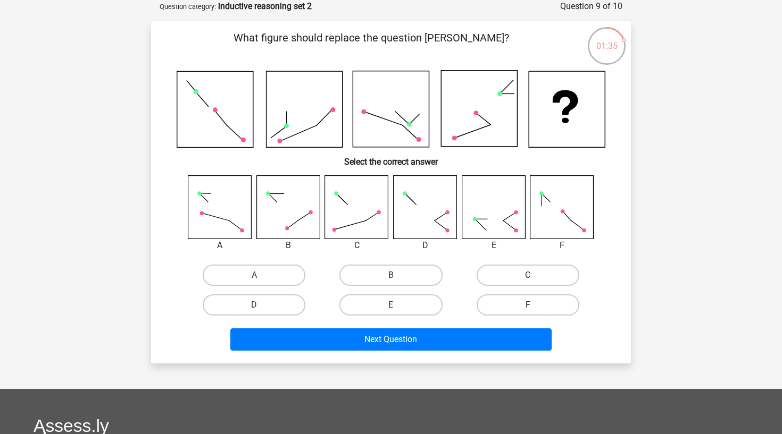
click at [496, 306] on label "F" at bounding box center [527, 305] width 103 height 21
click at [527, 306] on input "F" at bounding box center [530, 308] width 7 height 7
radio input "true"
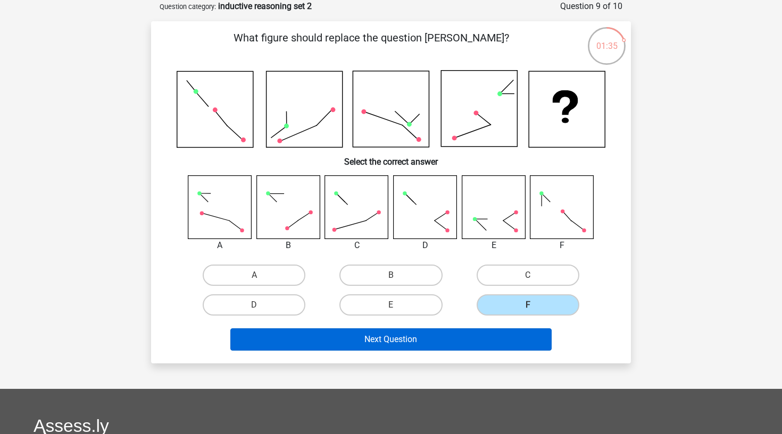
click at [494, 340] on button "Next Question" at bounding box center [391, 340] width 322 height 22
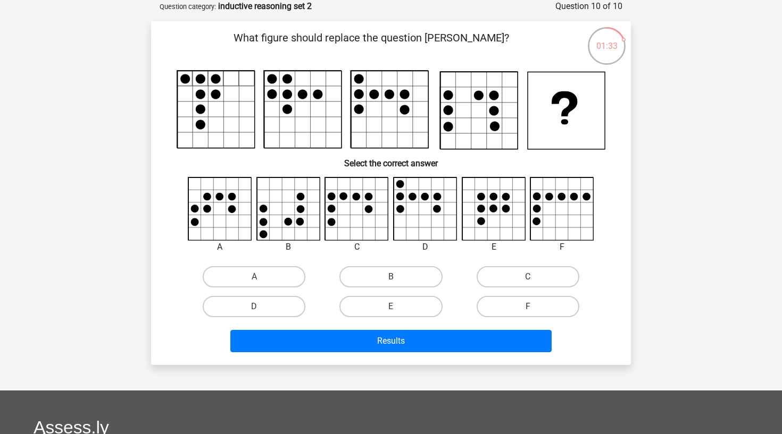
click at [338, 134] on icon at bounding box center [302, 109] width 77 height 77
click at [422, 284] on label "B" at bounding box center [390, 276] width 103 height 21
click at [398, 284] on input "B" at bounding box center [394, 280] width 7 height 7
radio input "true"
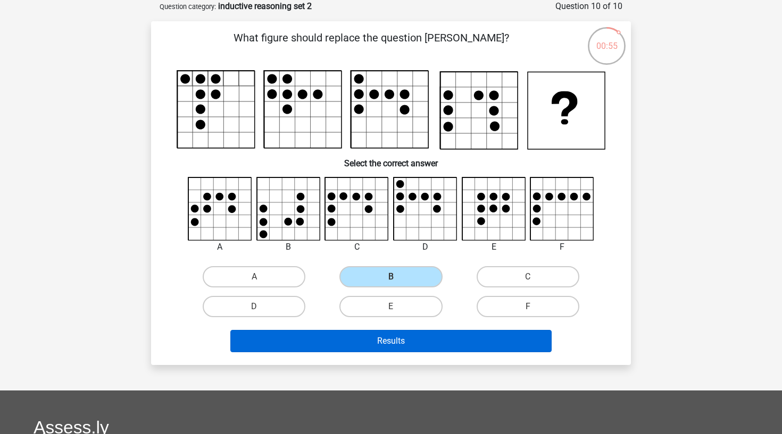
click at [451, 346] on button "Results" at bounding box center [391, 341] width 322 height 22
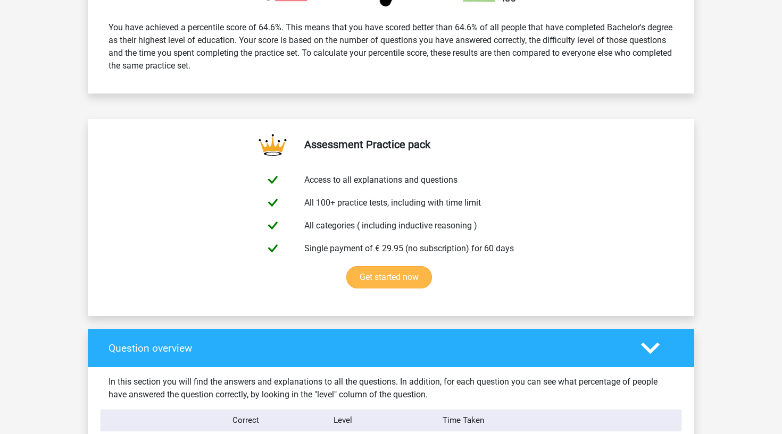
scroll to position [353, 0]
